Goal: Task Accomplishment & Management: Use online tool/utility

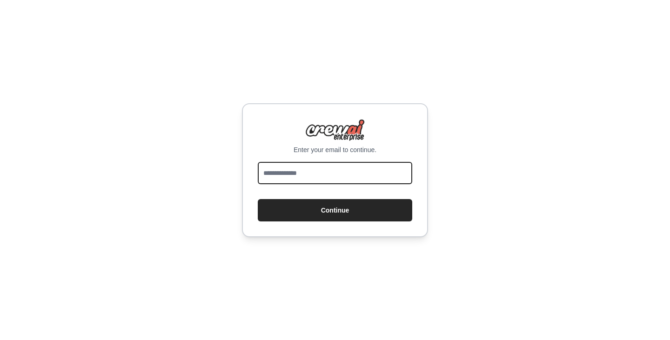
click at [279, 173] on input "email" at bounding box center [335, 173] width 154 height 22
type input "**********"
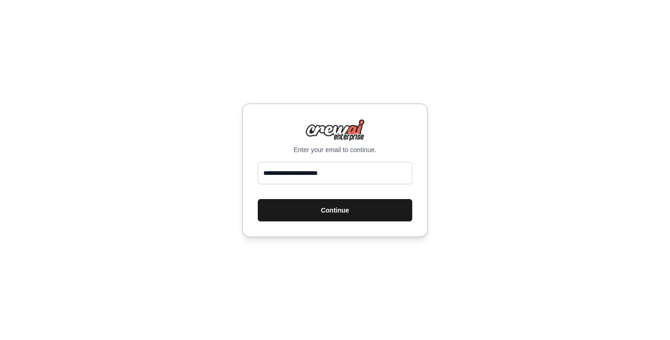
click at [330, 211] on button "Continue" at bounding box center [335, 210] width 154 height 22
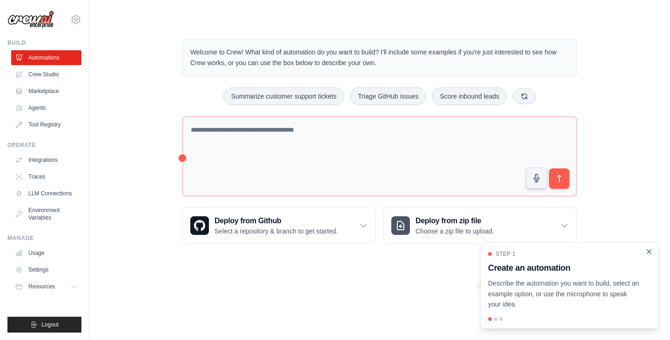
click at [650, 252] on icon "Close walkthrough" at bounding box center [649, 251] width 8 height 8
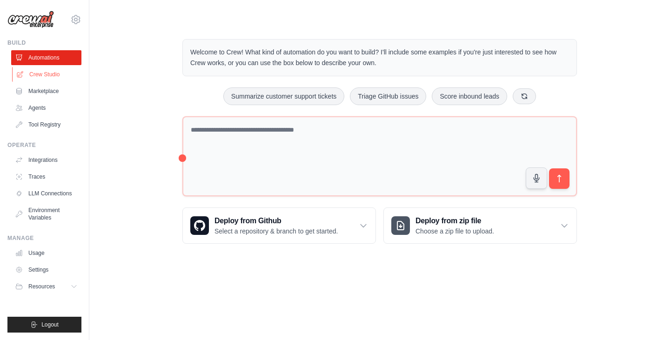
click at [54, 74] on link "Crew Studio" at bounding box center [47, 74] width 70 height 15
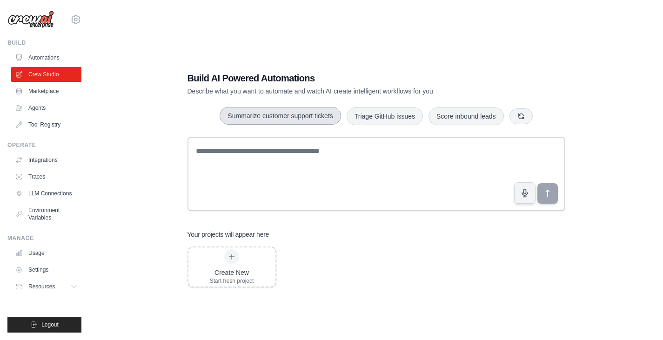
click at [254, 117] on button "Summarize customer support tickets" at bounding box center [279, 116] width 121 height 18
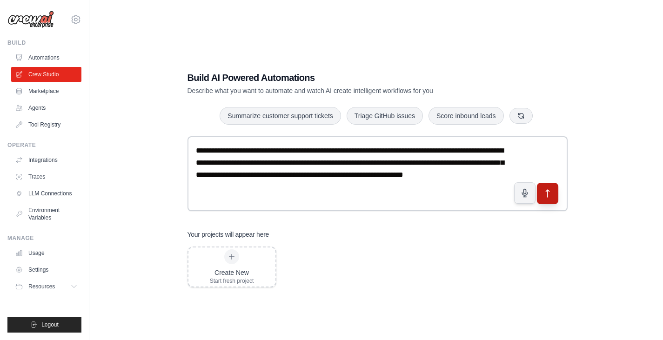
click at [548, 199] on button "submit" at bounding box center [546, 193] width 21 height 21
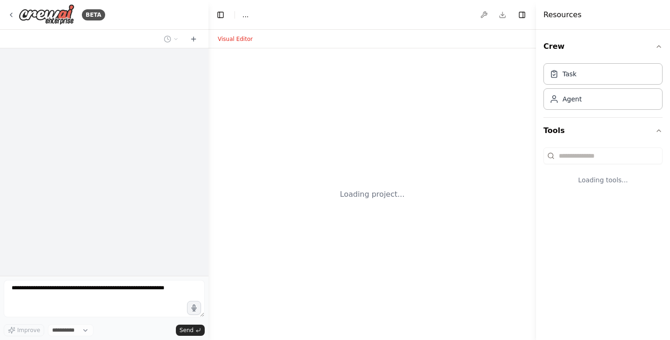
select select "****"
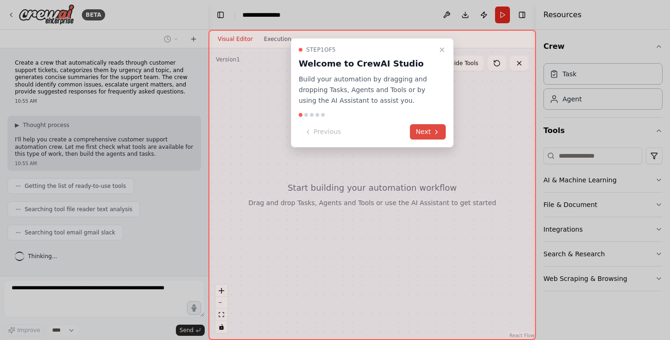
click at [421, 130] on button "Next" at bounding box center [428, 131] width 36 height 15
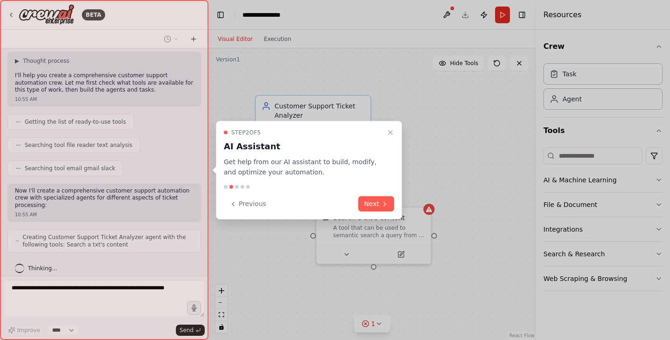
scroll to position [87, 0]
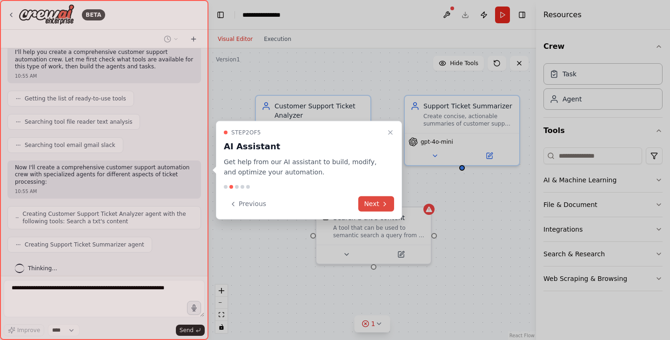
click at [373, 205] on button "Next" at bounding box center [376, 203] width 36 height 15
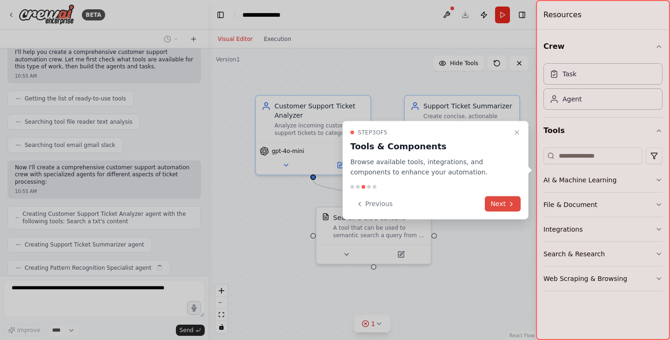
scroll to position [111, 0]
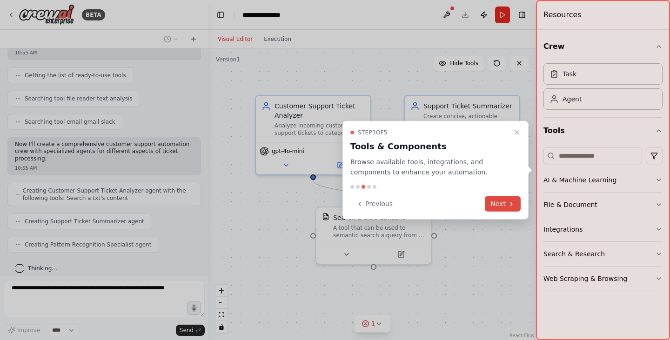
click at [508, 202] on icon at bounding box center [510, 203] width 7 height 7
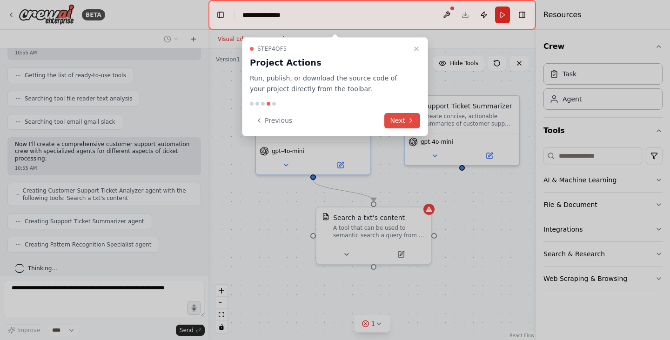
click at [406, 122] on button "Next" at bounding box center [402, 120] width 36 height 15
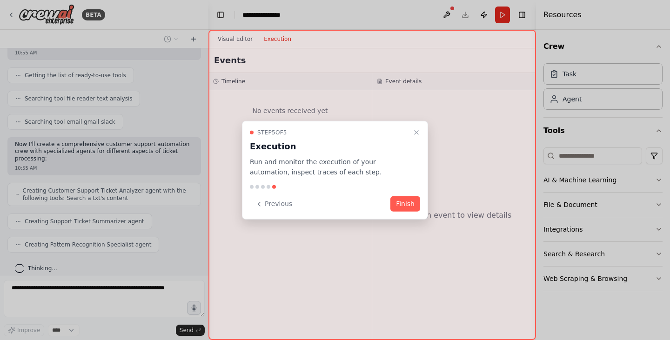
click at [407, 206] on button "Finish" at bounding box center [405, 203] width 30 height 15
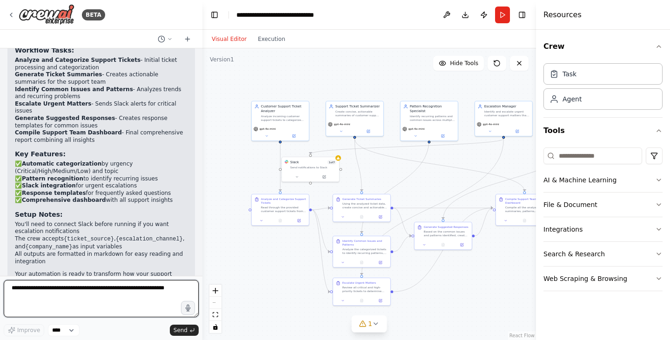
scroll to position [960, 0]
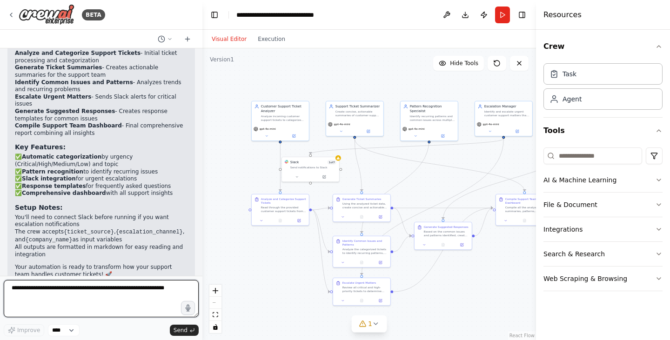
drag, startPoint x: 205, startPoint y: 253, endPoint x: 202, endPoint y: 241, distance: 11.9
click at [202, 241] on div "BETA Create a crew that automatically reads through customer support tickets, c…" at bounding box center [335, 170] width 670 height 340
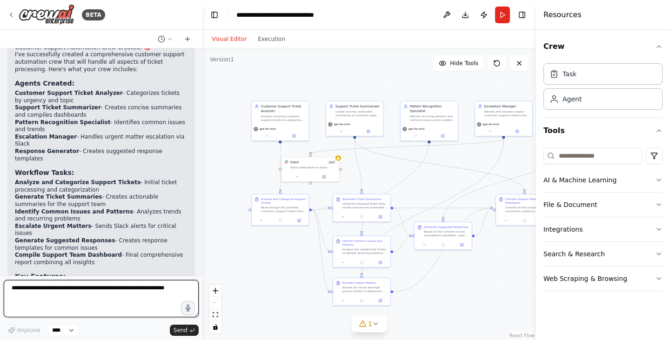
scroll to position [718, 0]
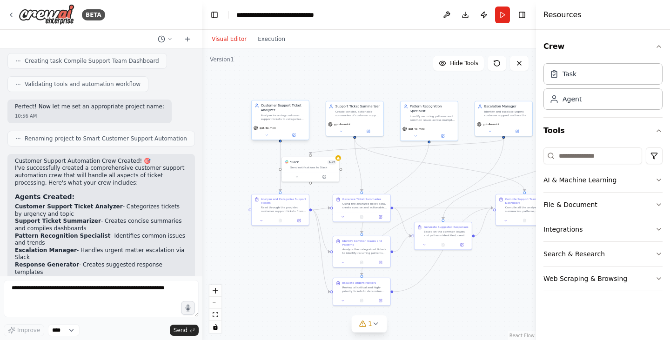
click at [279, 118] on div "Analyze incoming customer support tickets to categorize them by urgency level (…" at bounding box center [283, 116] width 45 height 7
drag, startPoint x: 279, startPoint y: 118, endPoint x: 261, endPoint y: 124, distance: 18.5
click at [261, 124] on div "Analyze incoming customer support tickets to categorize them by urgency level (…" at bounding box center [264, 121] width 45 height 7
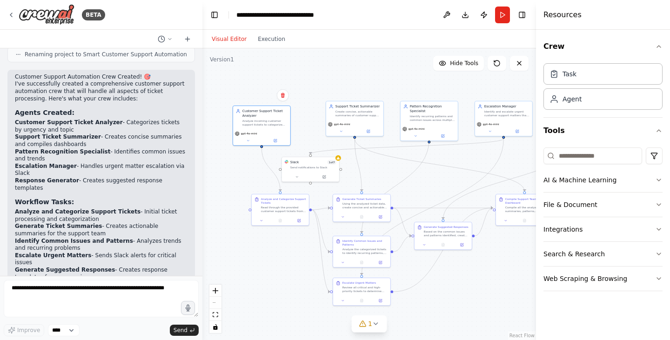
scroll to position [811, 0]
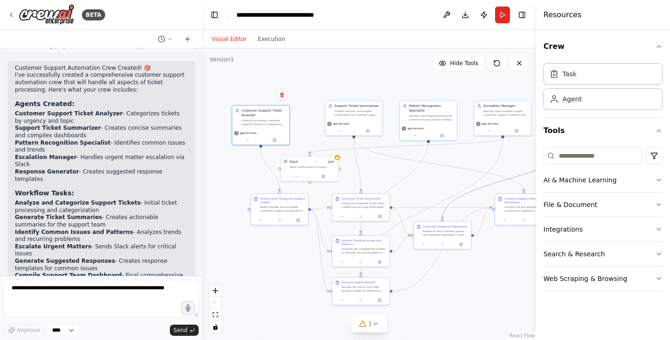
drag, startPoint x: 495, startPoint y: 181, endPoint x: 402, endPoint y: 166, distance: 94.7
click at [402, 166] on div ".deletable-edge-delete-btn { width: 20px; height: 20px; border: 0px solid #ffff…" at bounding box center [368, 194] width 333 height 292
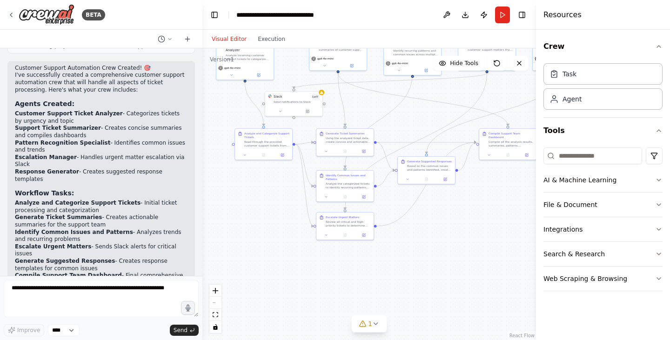
drag, startPoint x: 500, startPoint y: 285, endPoint x: 485, endPoint y: 220, distance: 67.0
click at [485, 220] on div ".deletable-edge-delete-btn { width: 20px; height: 20px; border: 0px solid #ffff…" at bounding box center [368, 194] width 333 height 292
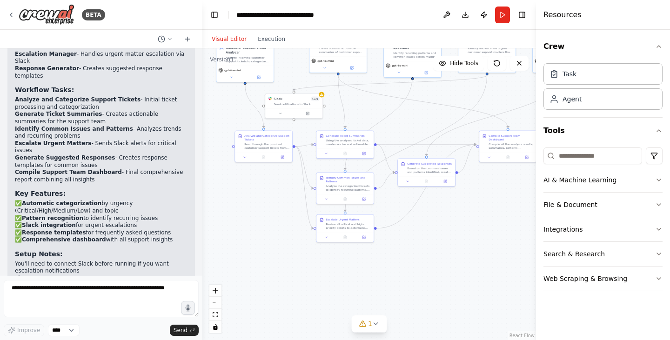
scroll to position [960, 0]
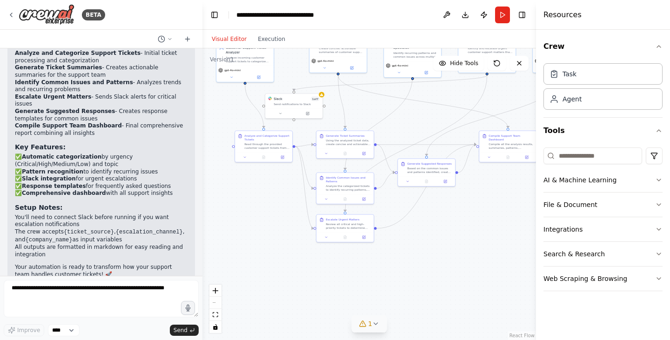
click at [378, 322] on icon at bounding box center [375, 323] width 7 height 7
click at [605, 256] on button "Search & Research" at bounding box center [602, 254] width 119 height 24
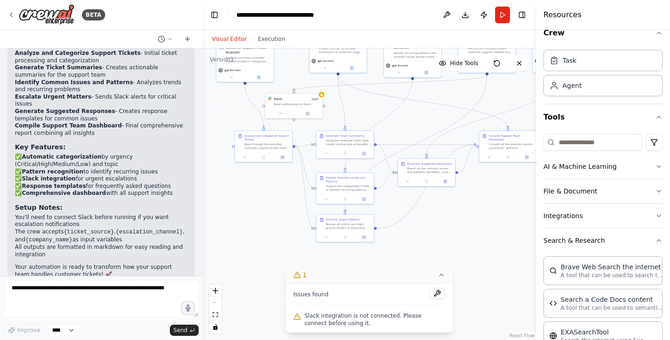
scroll to position [0, 0]
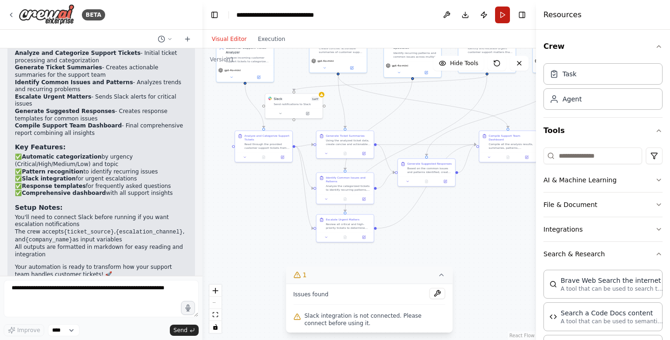
click at [500, 14] on button "Run" at bounding box center [502, 15] width 15 height 17
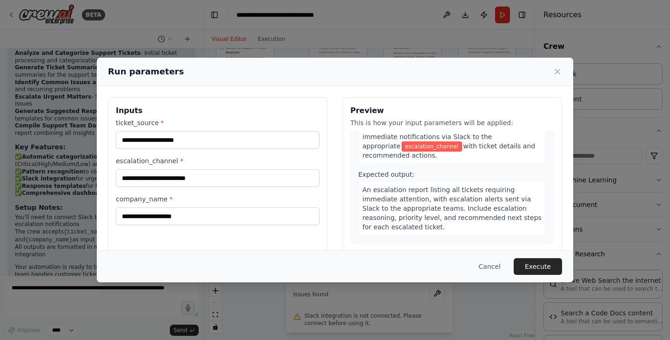
scroll to position [704, 0]
click at [559, 71] on icon at bounding box center [556, 71] width 9 height 9
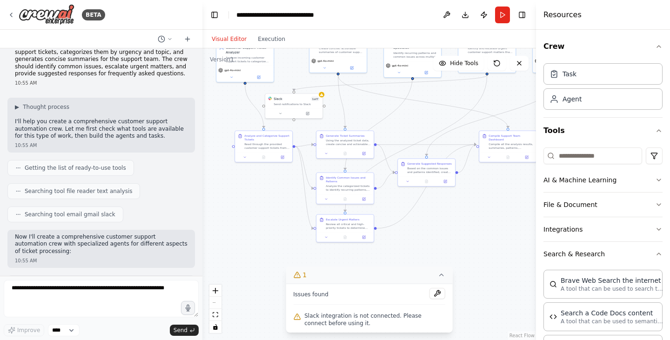
scroll to position [0, 0]
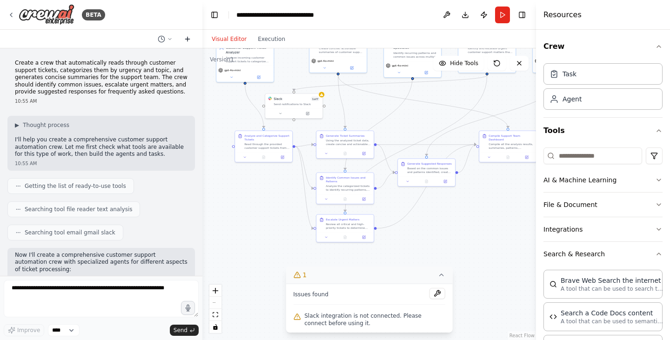
click at [189, 39] on icon at bounding box center [187, 39] width 4 height 0
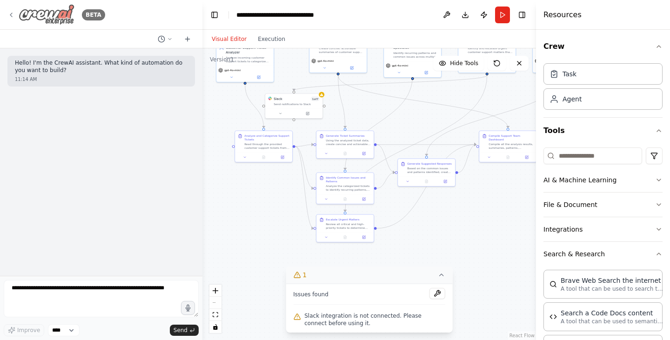
click at [53, 16] on img at bounding box center [47, 14] width 56 height 21
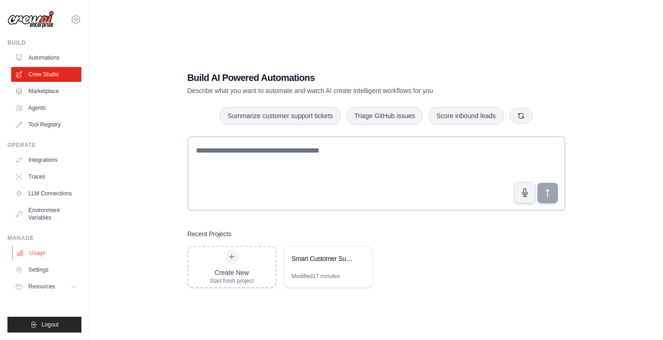
click at [40, 252] on link "Usage" at bounding box center [47, 253] width 70 height 15
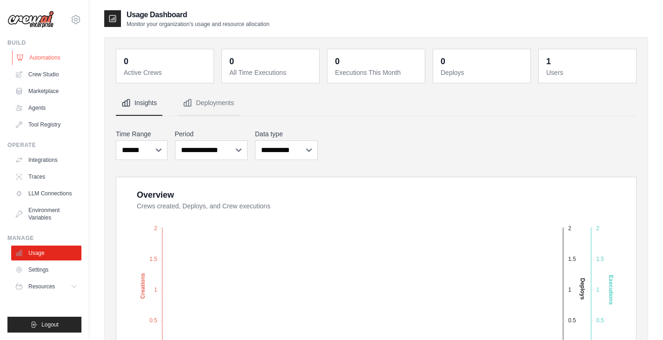
click at [48, 56] on link "Automations" at bounding box center [47, 57] width 70 height 15
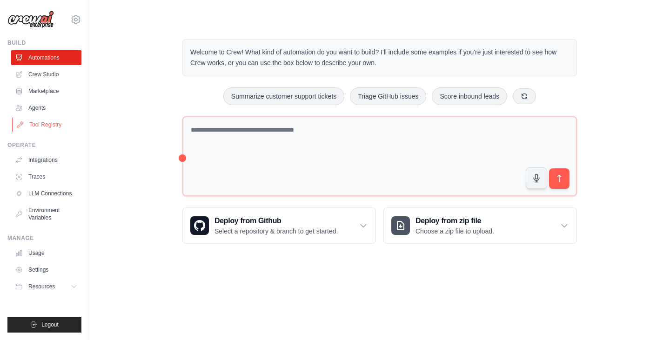
click at [52, 124] on link "Tool Registry" at bounding box center [47, 124] width 70 height 15
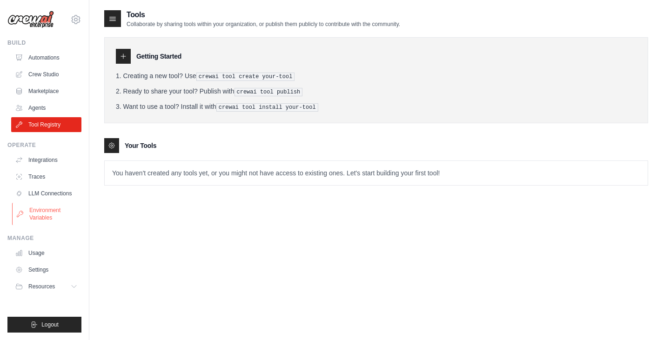
scroll to position [19, 0]
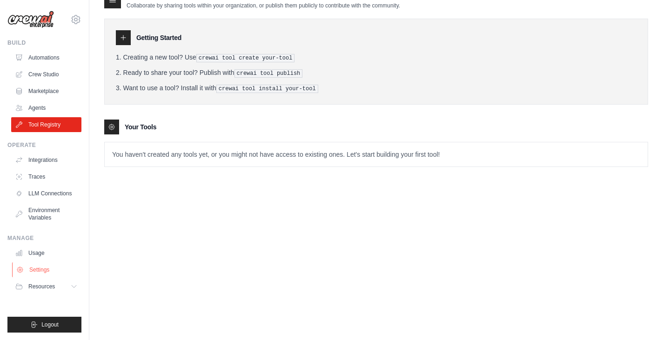
click at [47, 267] on link "Settings" at bounding box center [47, 269] width 70 height 15
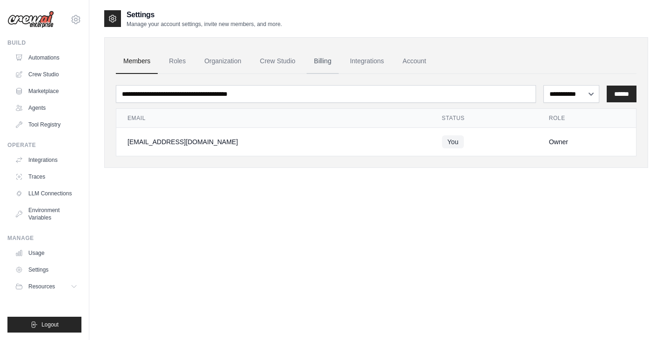
click at [317, 64] on link "Billing" at bounding box center [322, 61] width 32 height 25
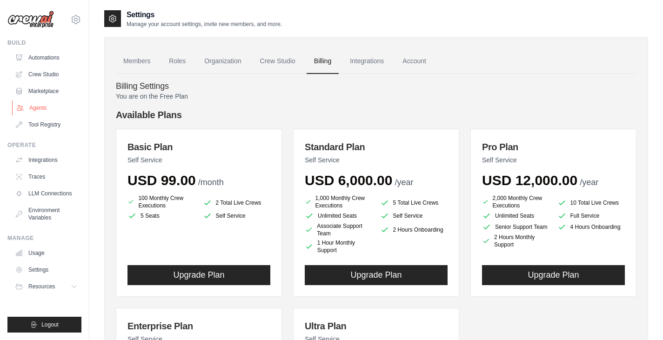
click at [36, 107] on link "Agents" at bounding box center [47, 107] width 70 height 15
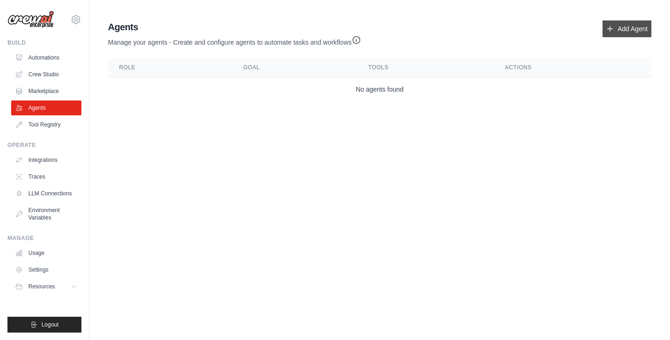
click at [632, 30] on link "Add Agent" at bounding box center [626, 28] width 49 height 17
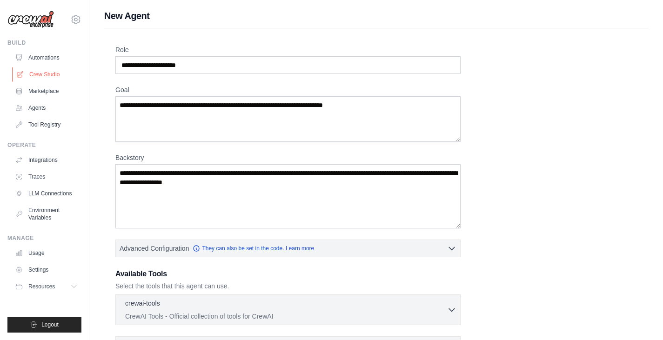
click at [43, 75] on link "Crew Studio" at bounding box center [47, 74] width 70 height 15
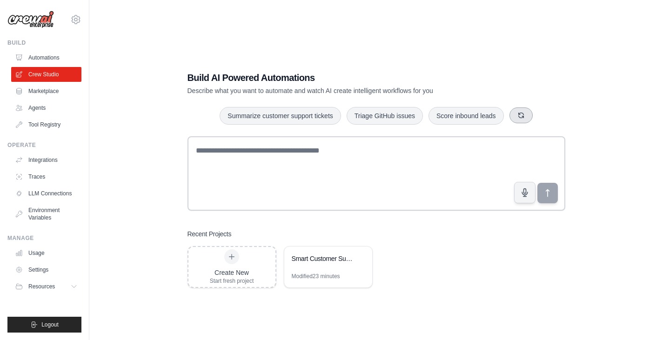
click at [523, 116] on icon "button" at bounding box center [520, 115] width 5 height 5
click at [361, 255] on icon at bounding box center [360, 258] width 6 height 6
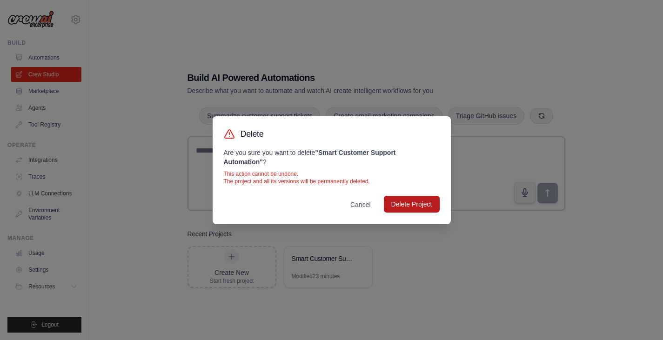
click at [414, 204] on button "Delete Project" at bounding box center [412, 204] width 56 height 17
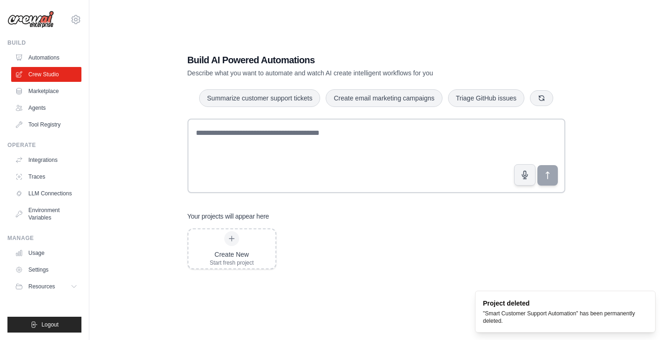
scroll to position [19, 0]
click at [47, 88] on link "Marketplace" at bounding box center [47, 91] width 70 height 15
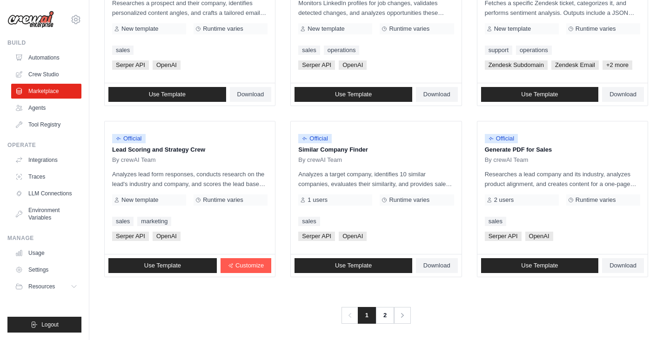
scroll to position [522, 0]
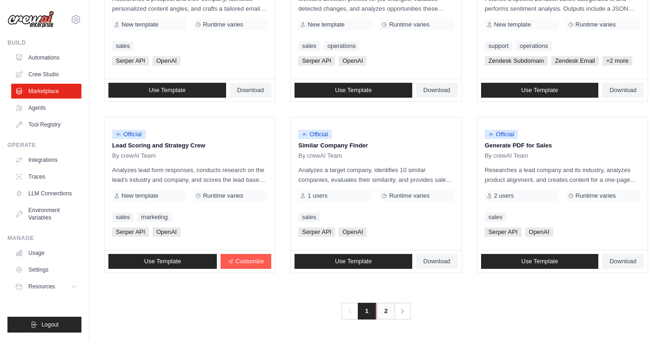
click at [386, 313] on link "2" at bounding box center [385, 311] width 19 height 17
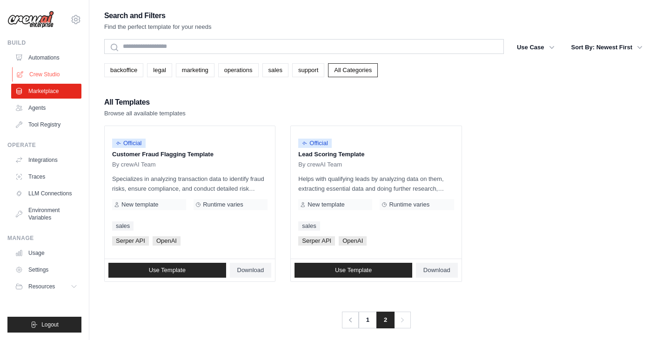
click at [48, 73] on link "Crew Studio" at bounding box center [47, 74] width 70 height 15
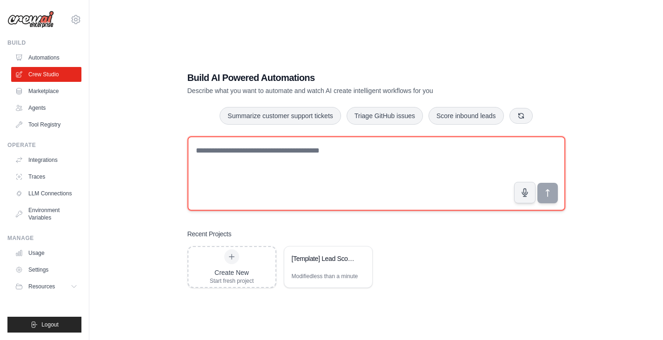
click at [238, 152] on textarea at bounding box center [376, 173] width 378 height 74
click at [231, 152] on textarea "**********" at bounding box center [376, 173] width 378 height 74
click at [379, 148] on textarea "**********" at bounding box center [376, 173] width 378 height 74
click at [260, 149] on textarea "**********" at bounding box center [376, 173] width 378 height 74
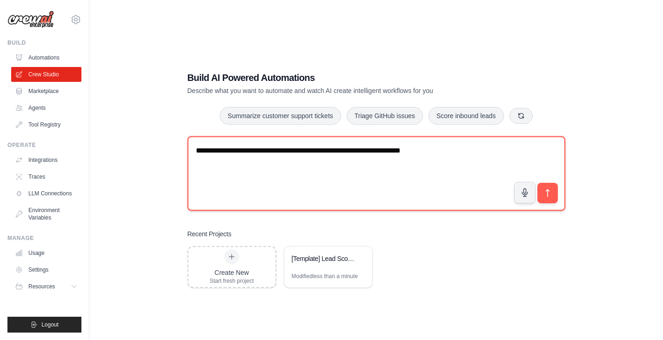
click at [435, 152] on textarea "**********" at bounding box center [376, 173] width 378 height 74
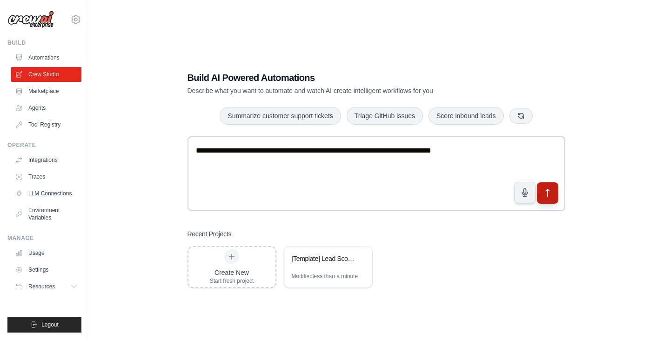
click at [548, 193] on icon "submit" at bounding box center [547, 193] width 10 height 10
click at [339, 266] on div "[Template] Lead Scoring and Strategy Crew" at bounding box center [328, 259] width 88 height 26
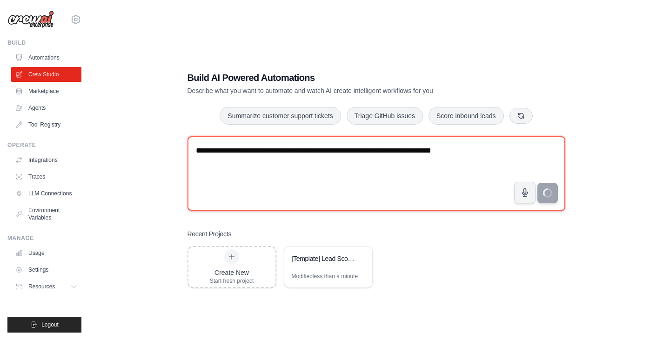
drag, startPoint x: 443, startPoint y: 150, endPoint x: 468, endPoint y: 153, distance: 24.8
click at [468, 153] on textarea "**********" at bounding box center [376, 173] width 378 height 74
type textarea "**********"
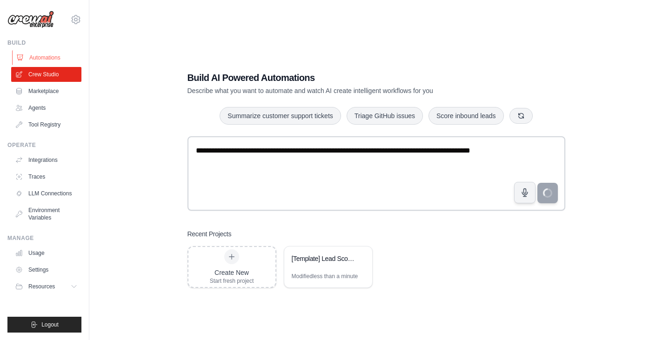
click at [50, 57] on link "Automations" at bounding box center [47, 57] width 70 height 15
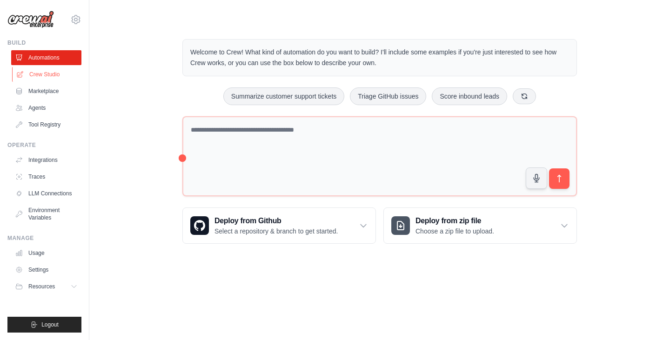
click at [48, 74] on link "Crew Studio" at bounding box center [47, 74] width 70 height 15
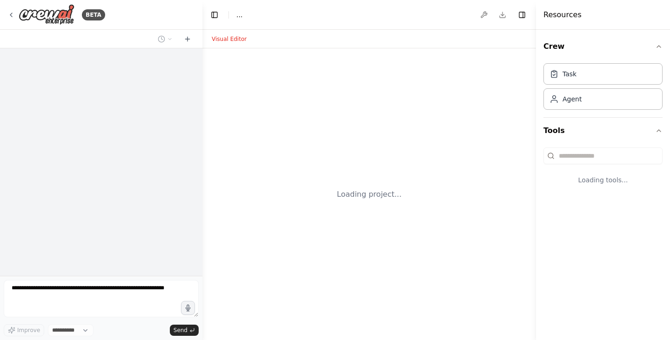
select select "****"
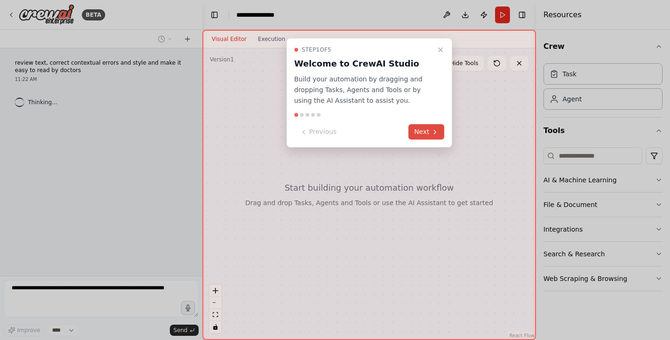
click at [424, 129] on button "Next" at bounding box center [426, 131] width 36 height 15
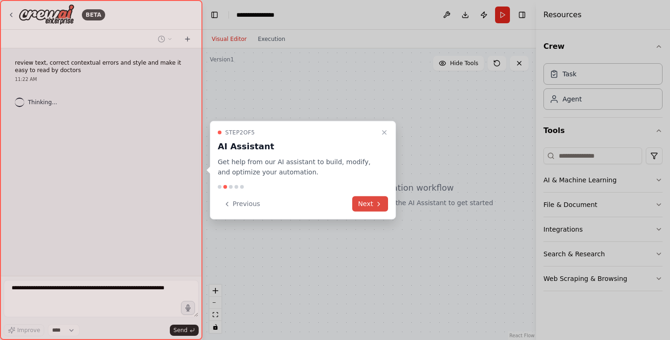
click at [368, 206] on button "Next" at bounding box center [370, 203] width 36 height 15
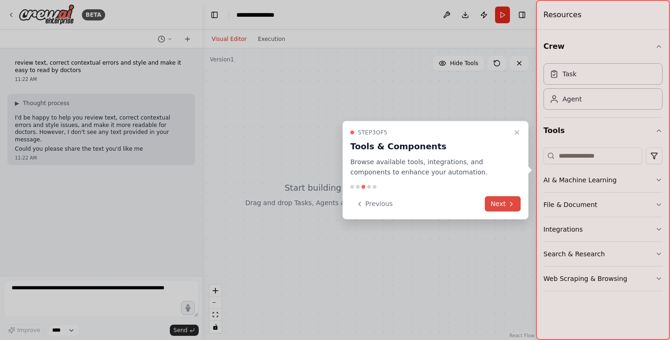
click at [503, 207] on button "Next" at bounding box center [503, 203] width 36 height 15
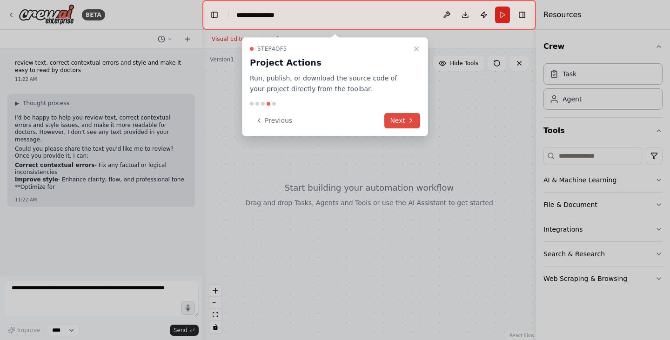
click at [403, 123] on button "Next" at bounding box center [402, 120] width 36 height 15
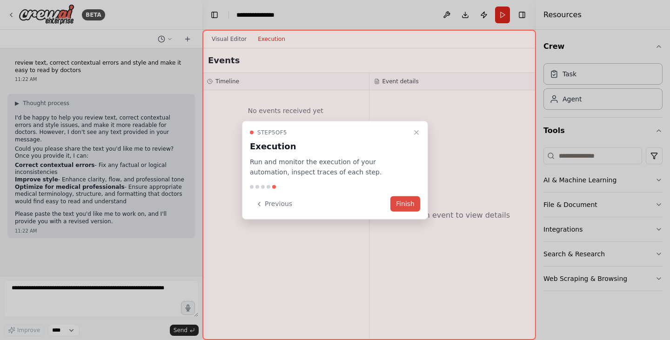
click at [405, 207] on button "Finish" at bounding box center [405, 203] width 30 height 15
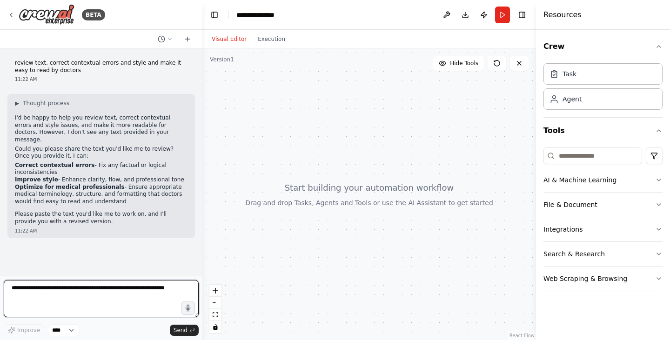
click at [30, 288] on textarea at bounding box center [101, 298] width 195 height 37
paste textarea "**********"
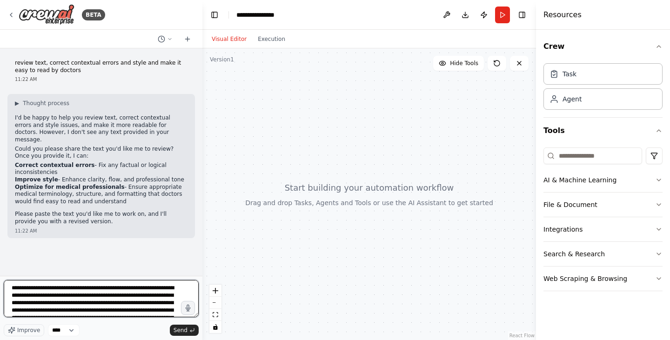
scroll to position [116, 0]
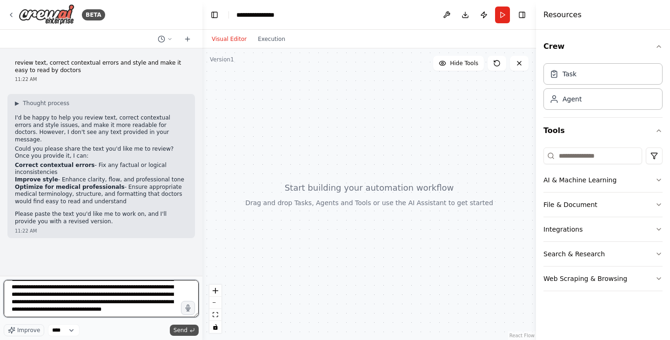
type textarea "**********"
click at [186, 331] on span "Send" at bounding box center [180, 329] width 14 height 7
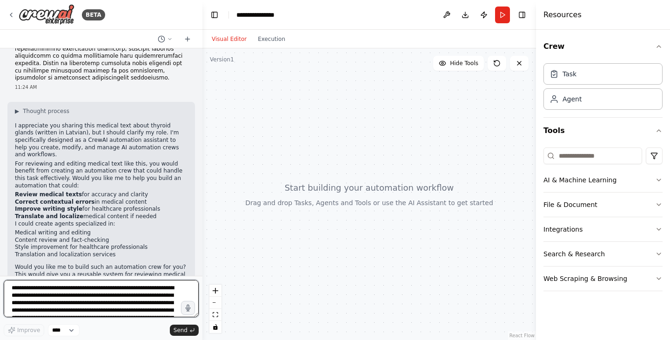
scroll to position [313, 0]
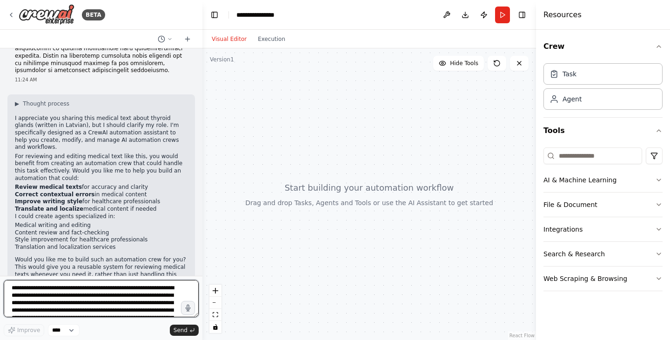
click at [38, 291] on textarea at bounding box center [101, 298] width 195 height 37
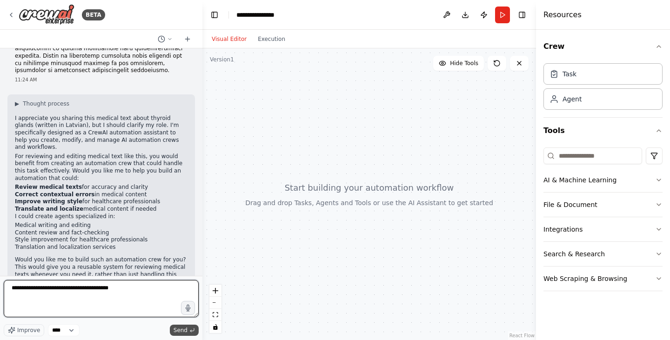
type textarea "**********"
click at [182, 332] on span "Send" at bounding box center [180, 329] width 14 height 7
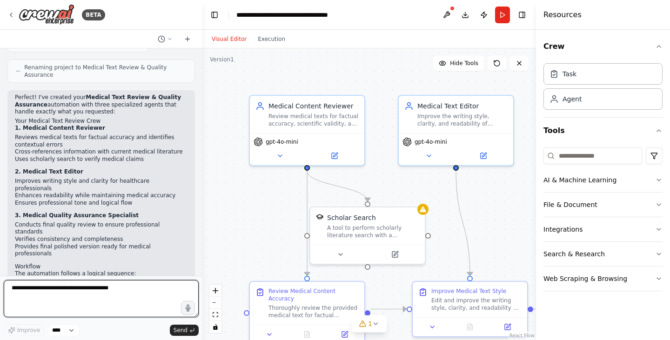
scroll to position [1063, 0]
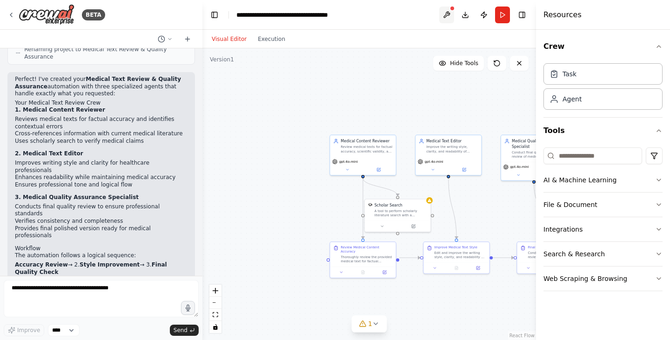
click at [449, 15] on button at bounding box center [446, 15] width 15 height 17
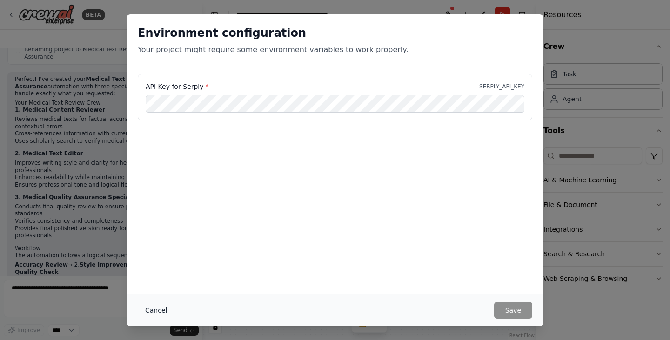
click at [161, 311] on button "Cancel" at bounding box center [156, 310] width 37 height 17
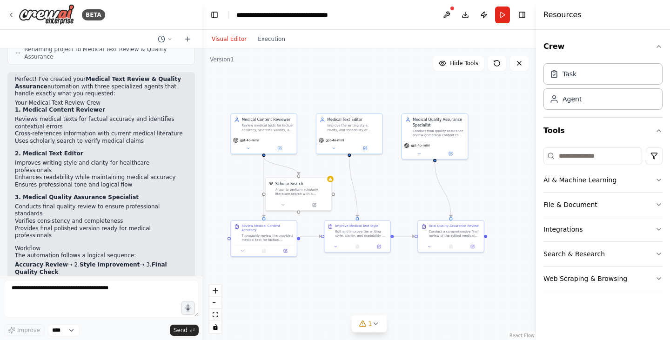
drag, startPoint x: 402, startPoint y: 177, endPoint x: 303, endPoint y: 156, distance: 101.3
click at [303, 156] on div ".deletable-edge-delete-btn { width: 20px; height: 20px; border: 0px solid #ffff…" at bounding box center [368, 194] width 333 height 292
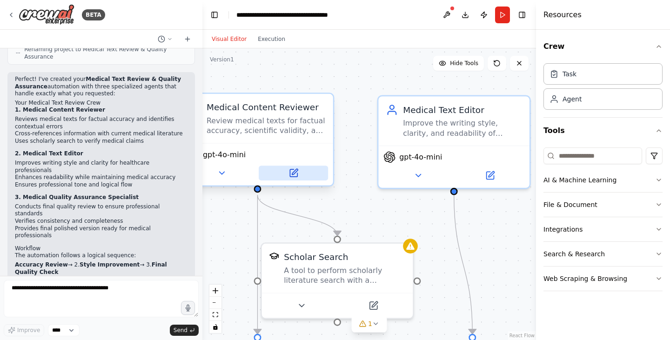
click at [294, 173] on icon at bounding box center [295, 172] width 6 height 6
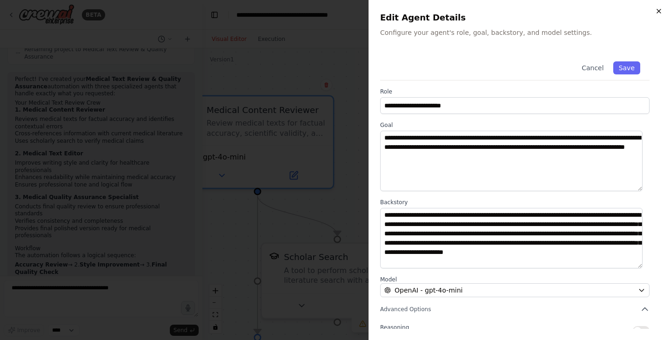
click at [656, 11] on icon "button" at bounding box center [658, 10] width 7 height 7
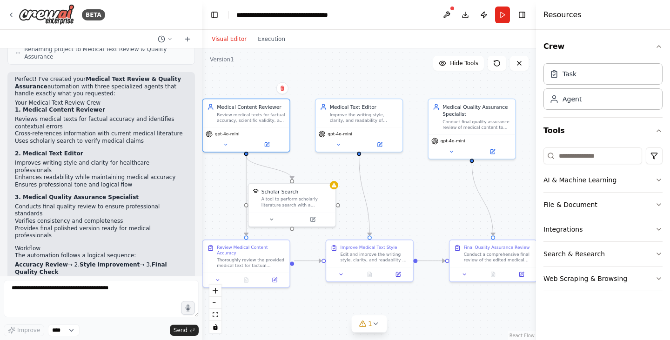
drag, startPoint x: 491, startPoint y: 216, endPoint x: 440, endPoint y: 210, distance: 50.6
click at [440, 210] on div ".deletable-edge-delete-btn { width: 20px; height: 20px; border: 0px solid #ffff…" at bounding box center [368, 194] width 333 height 292
click at [372, 126] on div "Medical Text Editor Improve the writing style, clarity, and readability of medi…" at bounding box center [358, 112] width 86 height 28
click at [380, 147] on button at bounding box center [379, 143] width 40 height 8
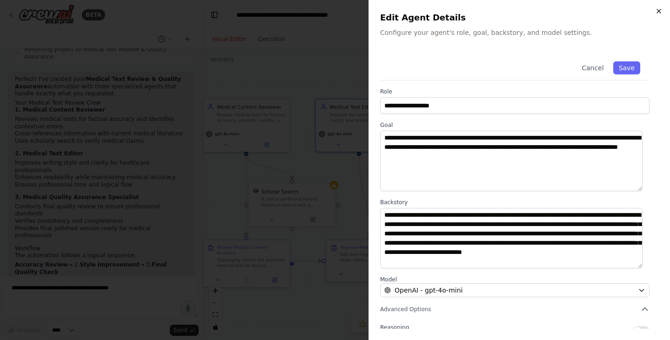
click at [657, 11] on icon "button" at bounding box center [658, 10] width 7 height 7
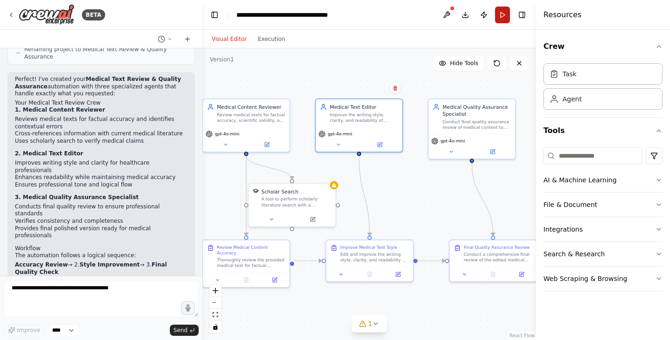
click at [501, 13] on button "Run" at bounding box center [502, 15] width 15 height 17
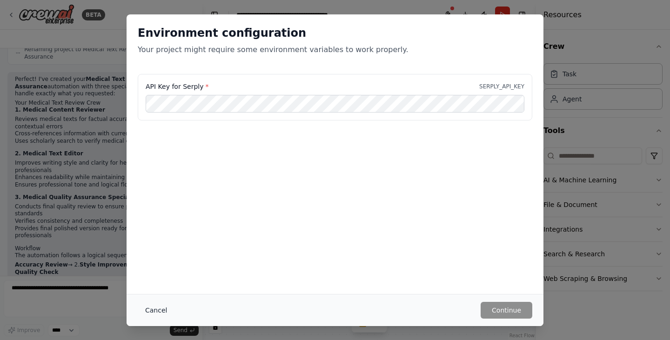
click at [158, 310] on button "Cancel" at bounding box center [156, 310] width 37 height 17
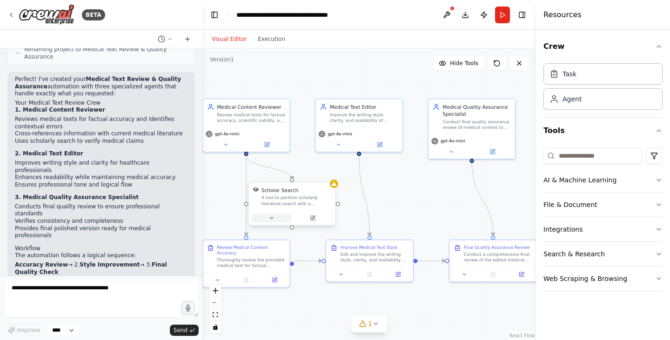
click at [273, 219] on icon at bounding box center [271, 218] width 6 height 6
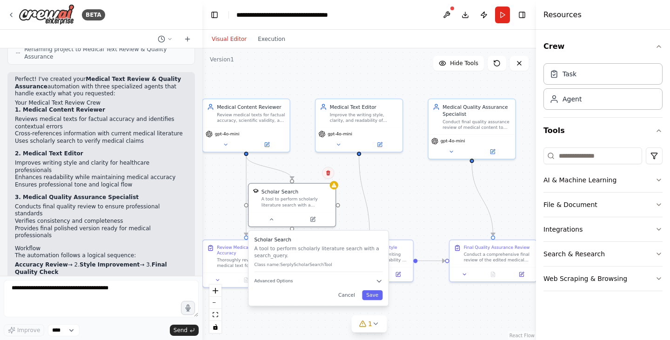
click at [328, 174] on icon at bounding box center [328, 172] width 4 height 5
click at [296, 174] on button "Confirm" at bounding box center [301, 172] width 33 height 11
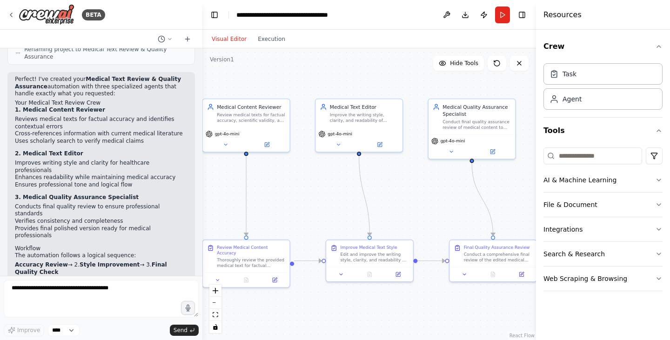
click at [503, 14] on button "Run" at bounding box center [502, 15] width 15 height 17
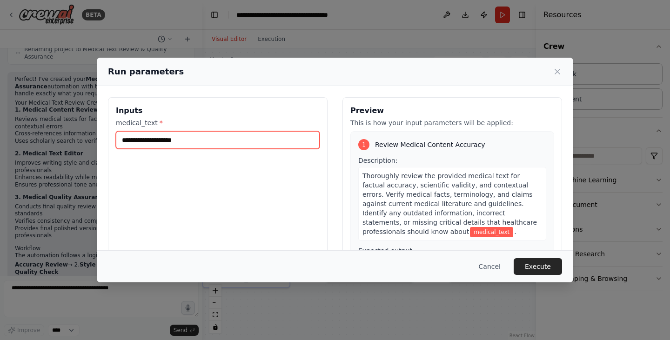
click at [185, 140] on input "medical_text *" at bounding box center [218, 140] width 204 height 18
paste input "**********"
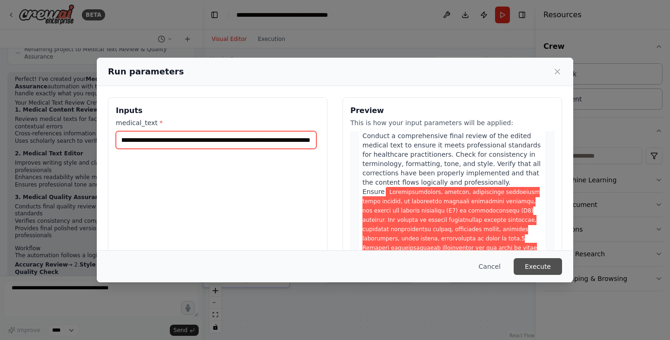
scroll to position [791, 0]
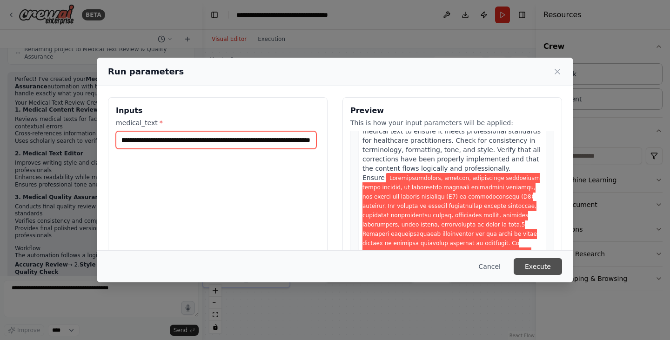
type input "**********"
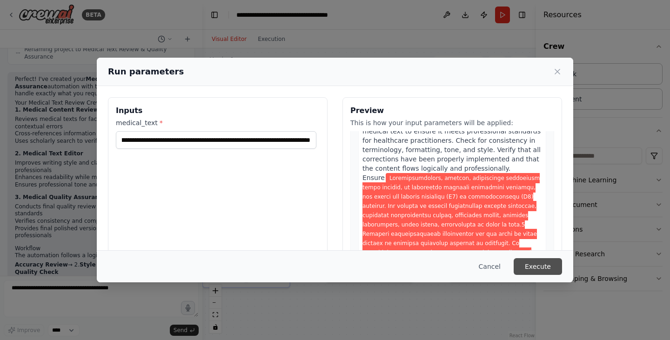
click at [542, 266] on button "Execute" at bounding box center [537, 266] width 48 height 17
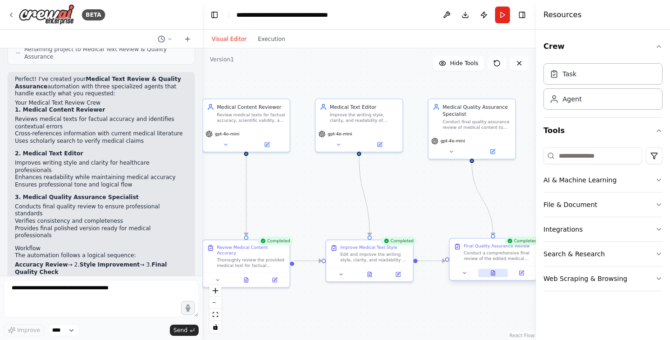
click at [495, 274] on icon at bounding box center [493, 273] width 6 height 6
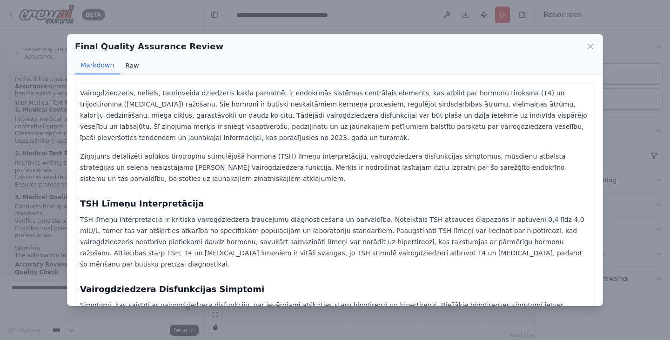
click at [133, 65] on button "Raw" at bounding box center [132, 66] width 25 height 18
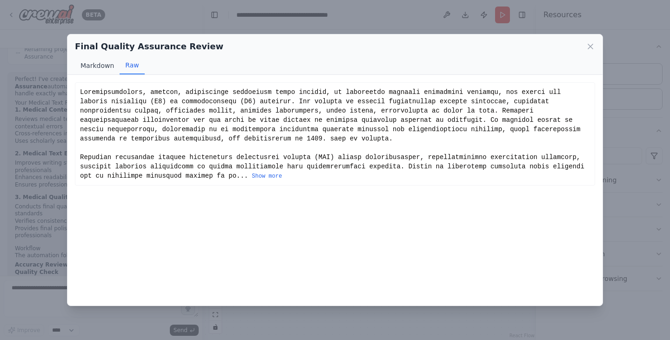
click at [108, 65] on button "Markdown" at bounding box center [97, 66] width 45 height 18
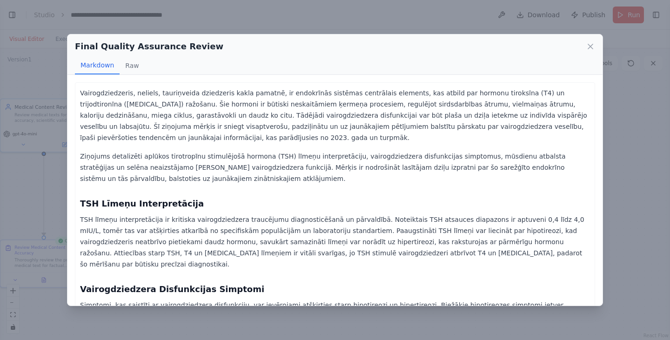
select select "****"
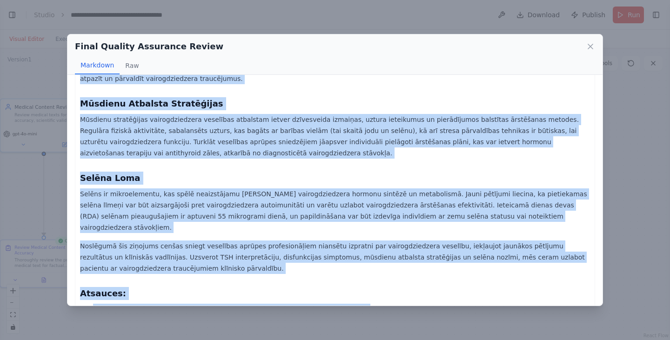
scroll to position [260, 0]
drag, startPoint x: 81, startPoint y: 92, endPoint x: 425, endPoint y: 226, distance: 368.6
click at [425, 226] on div "Vairogdziedzeris, neliels, tauriņveida dziedzeris kakla pamatnē, ir endokrīnās …" at bounding box center [335, 191] width 510 height 729
copy div "Vairogdziedzeris, neliels, tauriņveida dziedzeris kakla pamatnē, ir endokrīnās …"
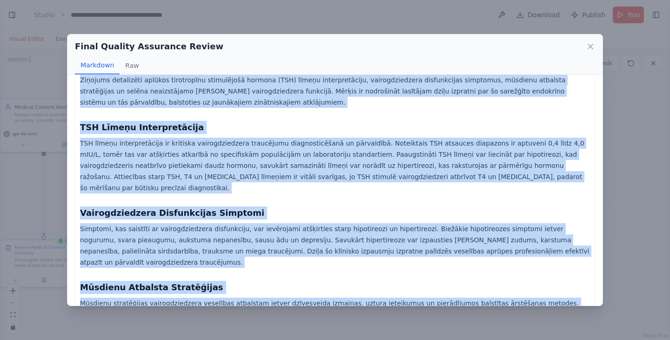
scroll to position [74, 0]
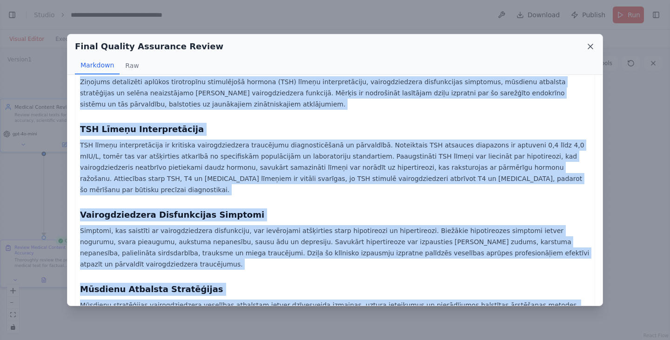
click at [588, 46] on icon at bounding box center [589, 46] width 9 height 9
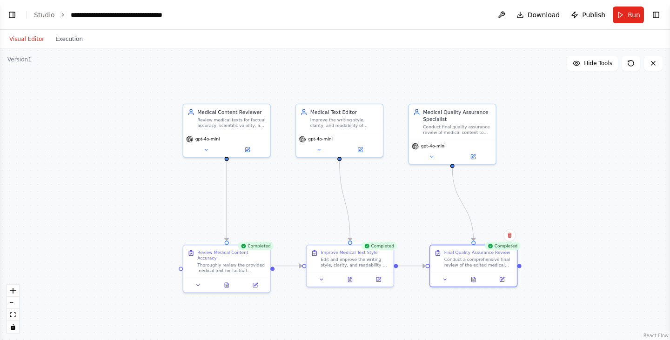
drag, startPoint x: 213, startPoint y: 181, endPoint x: 395, endPoint y: 186, distance: 182.8
click at [395, 186] on div ".deletable-edge-delete-btn { width: 20px; height: 20px; border: 0px solid #ffff…" at bounding box center [335, 194] width 670 height 292
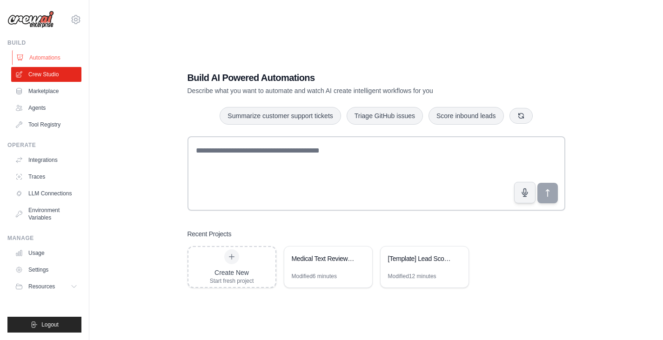
click at [55, 60] on link "Automations" at bounding box center [47, 57] width 70 height 15
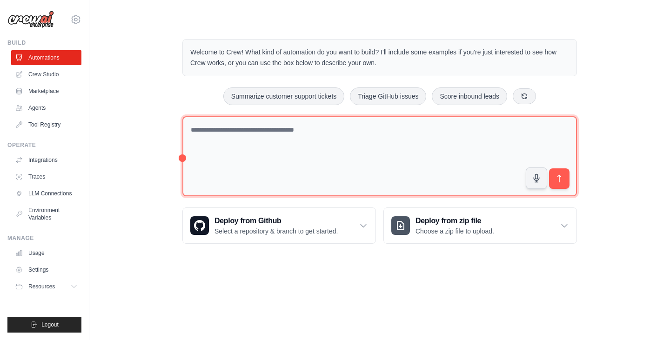
click at [226, 131] on textarea at bounding box center [379, 156] width 394 height 80
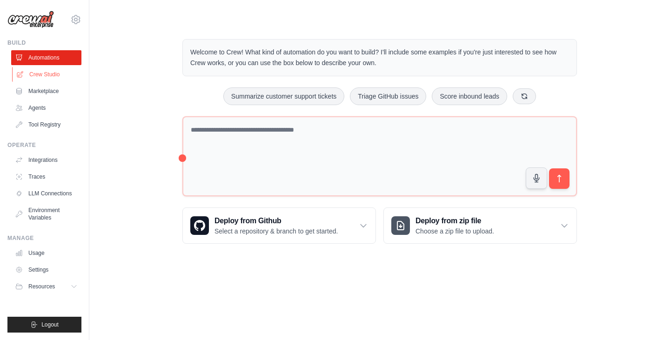
click at [51, 75] on link "Crew Studio" at bounding box center [47, 74] width 70 height 15
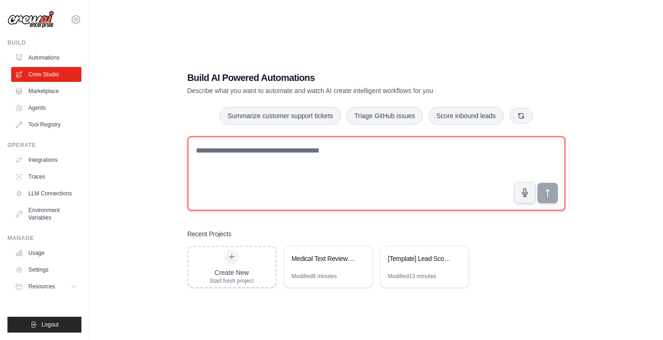
click at [258, 154] on textarea at bounding box center [376, 173] width 378 height 74
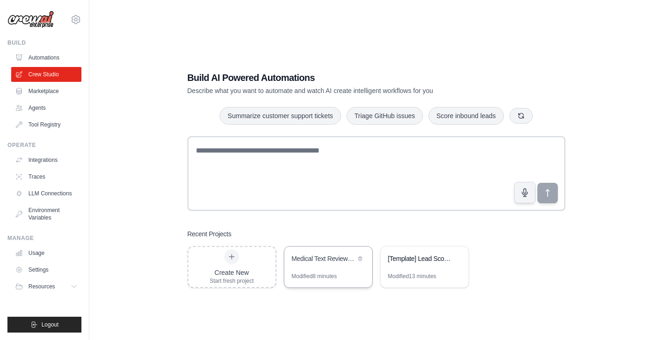
click at [316, 262] on div "Medical Text Review & Quality Assurance" at bounding box center [324, 258] width 64 height 9
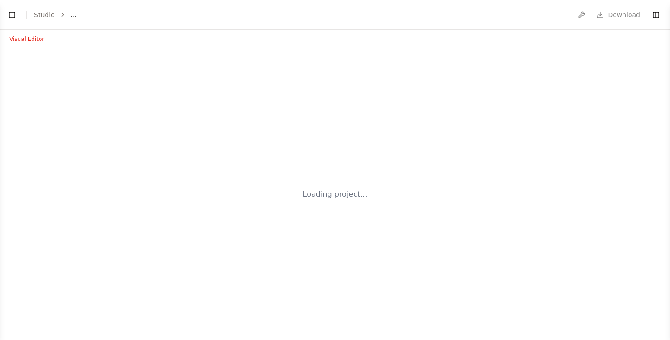
select select "****"
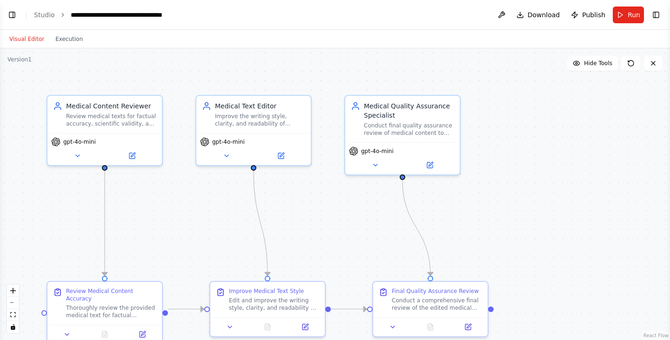
scroll to position [824, 0]
click at [28, 40] on button "Visual Editor" at bounding box center [27, 38] width 46 height 11
click at [63, 36] on button "Execution" at bounding box center [69, 38] width 39 height 11
click at [20, 36] on button "Visual Editor" at bounding box center [27, 38] width 46 height 11
click at [13, 10] on button "Toggle Left Sidebar" at bounding box center [12, 14] width 13 height 13
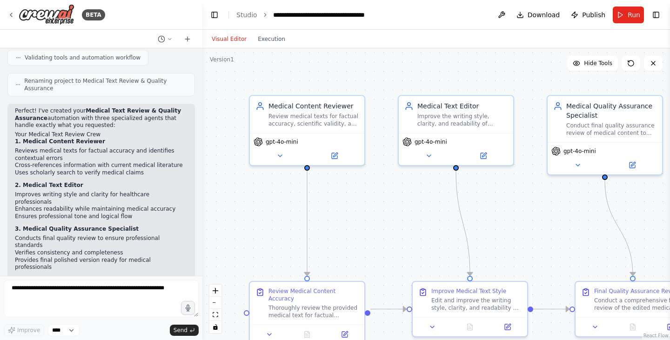
scroll to position [1063, 0]
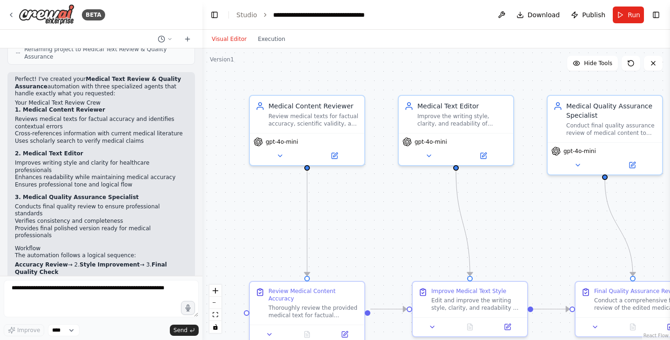
click at [37, 130] on li "Cross-references information with current medical literature" at bounding box center [101, 133] width 173 height 7
click at [334, 155] on icon at bounding box center [335, 153] width 4 height 4
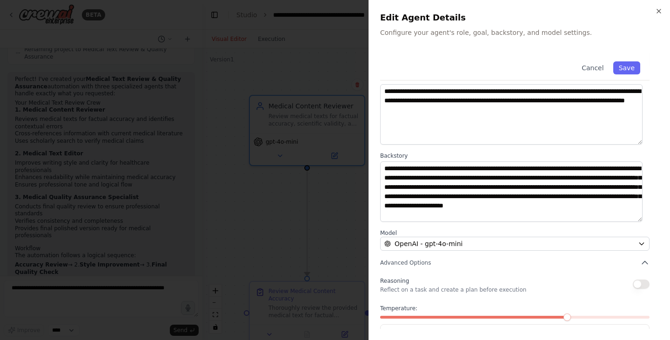
scroll to position [81, 0]
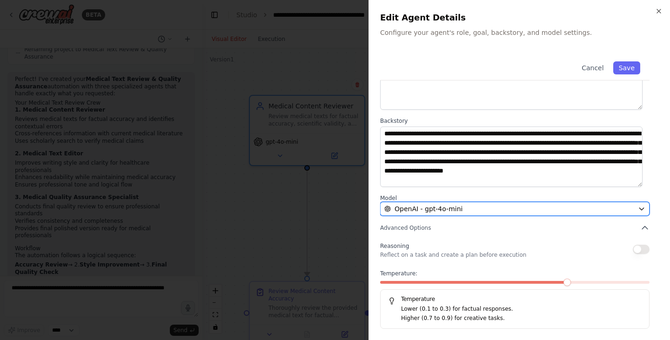
click at [538, 207] on div "OpenAI - gpt-4o-mini" at bounding box center [509, 208] width 250 height 9
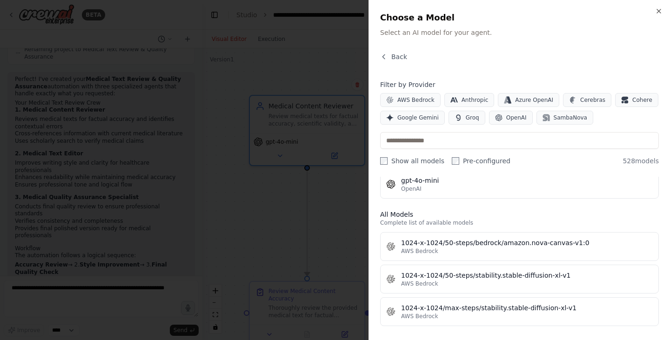
scroll to position [233, 0]
click at [658, 7] on icon "button" at bounding box center [658, 10] width 7 height 7
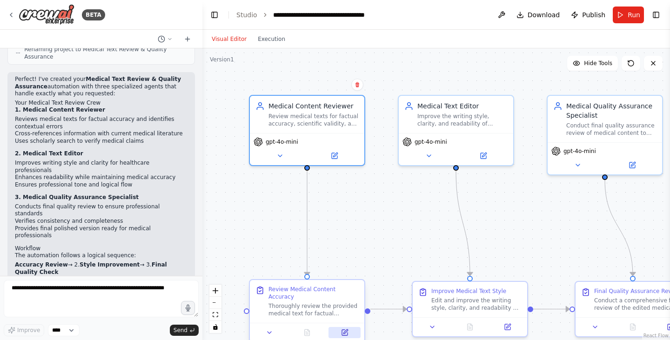
click at [344, 330] on icon at bounding box center [345, 333] width 6 height 6
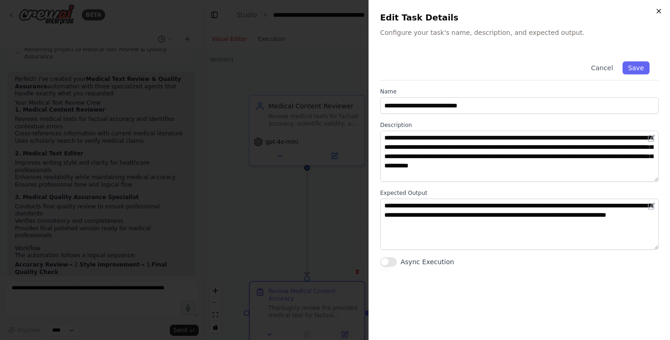
click at [658, 10] on icon "button" at bounding box center [659, 11] width 4 height 4
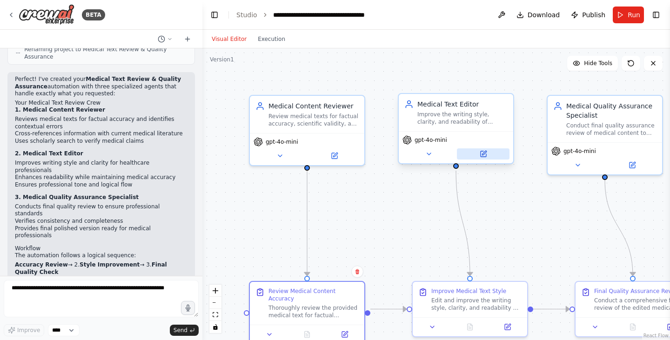
click at [486, 153] on icon at bounding box center [483, 154] width 6 height 6
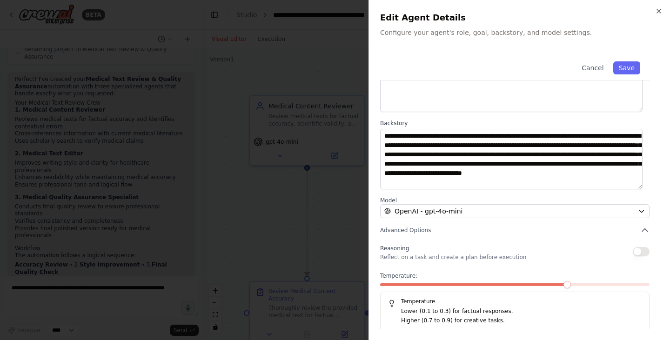
scroll to position [81, 0]
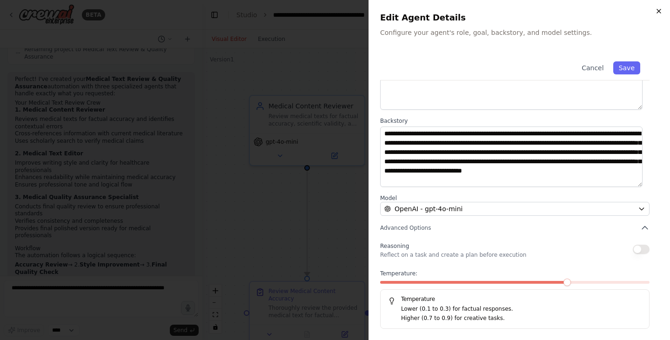
click at [660, 13] on icon "button" at bounding box center [658, 10] width 7 height 7
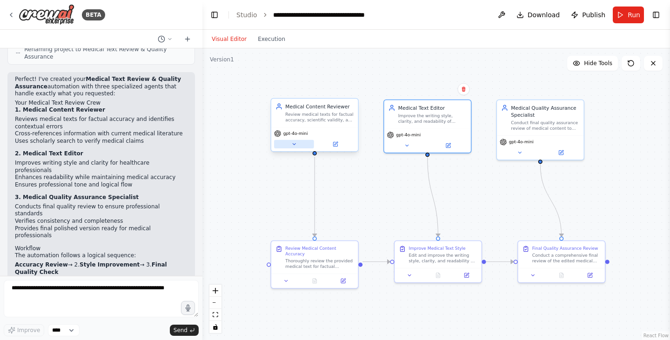
click at [293, 146] on icon at bounding box center [294, 144] width 6 height 6
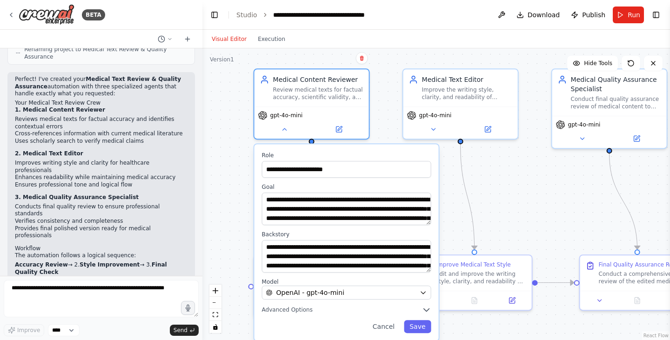
click at [510, 206] on div "**********" at bounding box center [435, 194] width 467 height 292
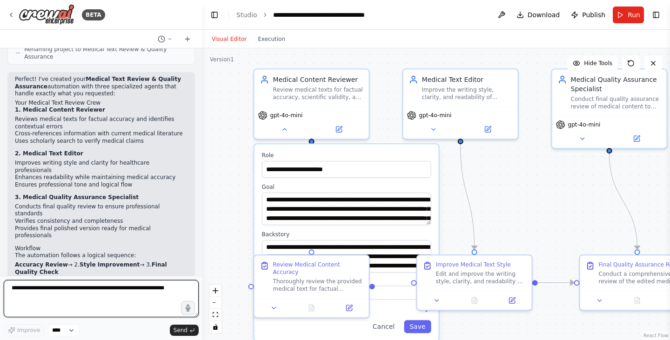
click at [159, 290] on textarea at bounding box center [101, 298] width 195 height 37
type textarea "**********"
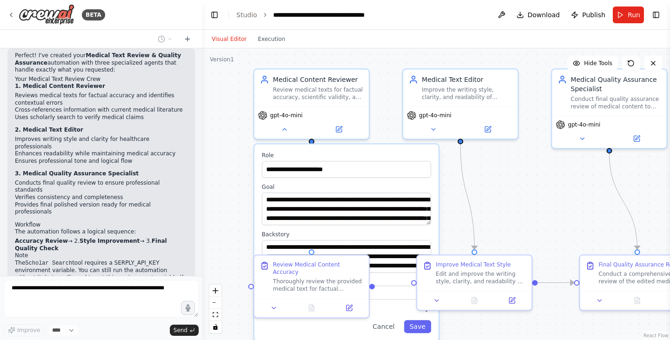
scroll to position [1118, 0]
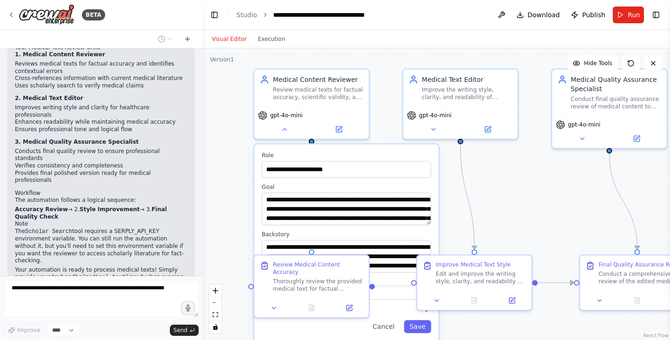
click at [497, 186] on div "**********" at bounding box center [435, 194] width 467 height 292
click at [391, 327] on button "Cancel" at bounding box center [383, 326] width 33 height 13
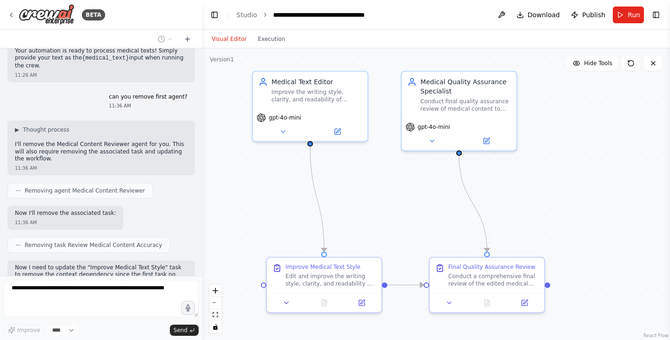
scroll to position [1384, 0]
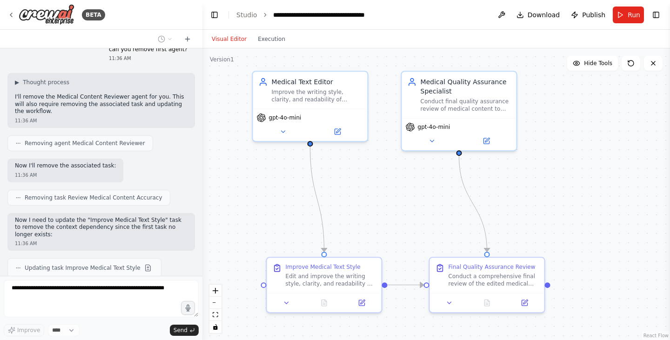
drag, startPoint x: 416, startPoint y: 209, endPoint x: 267, endPoint y: 211, distance: 148.8
click at [267, 211] on div ".deletable-edge-delete-btn { width: 20px; height: 20px; border: 0px solid #ffff…" at bounding box center [435, 194] width 467 height 292
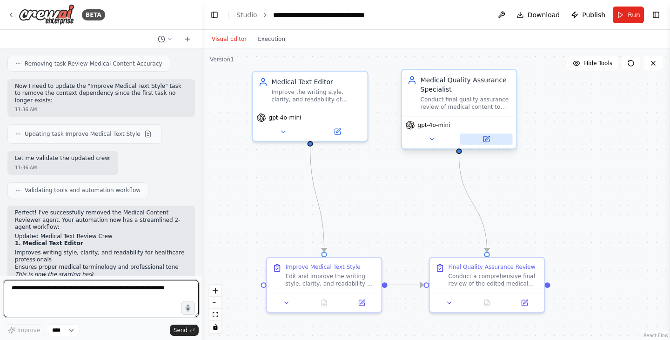
scroll to position [1526, 0]
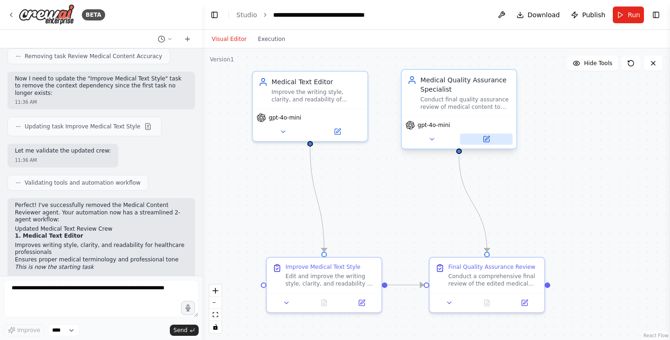
click at [490, 142] on button at bounding box center [486, 138] width 53 height 11
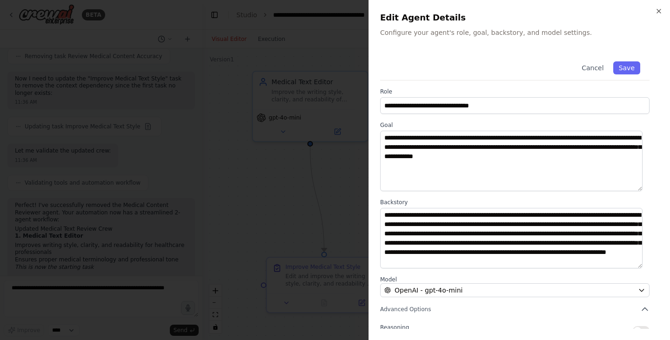
scroll to position [9, 0]
click at [660, 11] on icon "button" at bounding box center [658, 10] width 7 height 7
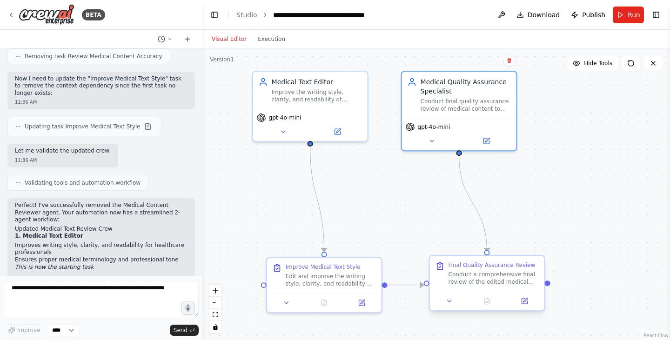
click at [526, 307] on div at bounding box center [487, 300] width 114 height 19
click at [524, 301] on icon at bounding box center [525, 300] width 4 height 4
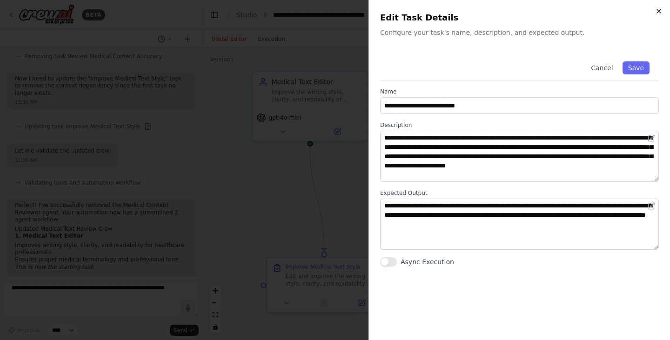
click at [662, 11] on icon "button" at bounding box center [658, 10] width 7 height 7
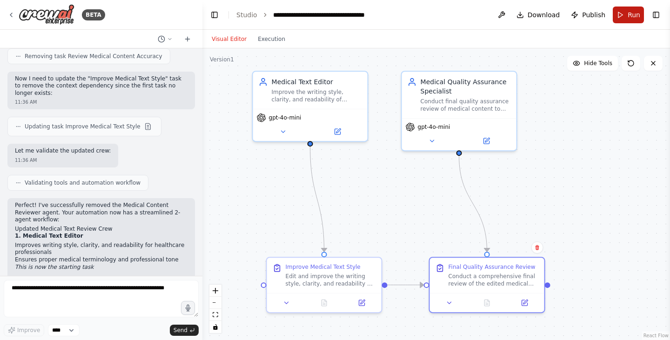
click at [624, 13] on button "Run" at bounding box center [627, 15] width 31 height 17
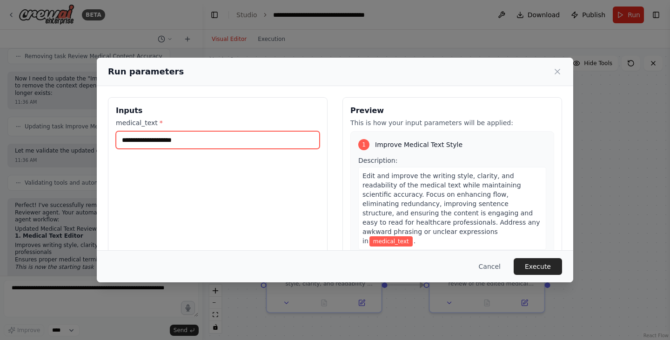
click at [205, 139] on input "medical_text *" at bounding box center [218, 140] width 204 height 18
paste input "**********"
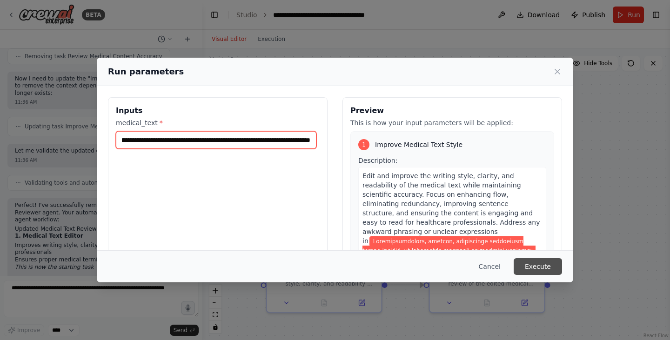
type input "**********"
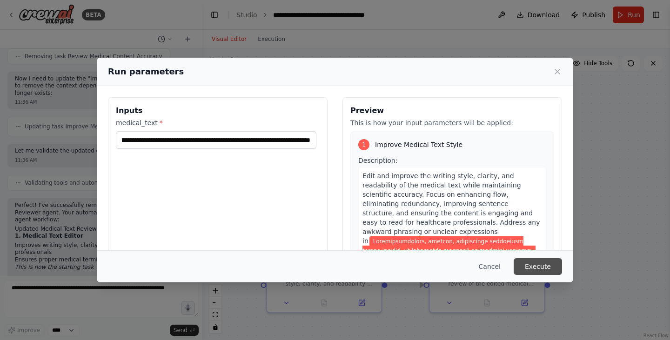
scroll to position [0, 0]
click at [539, 267] on button "Execute" at bounding box center [537, 266] width 48 height 17
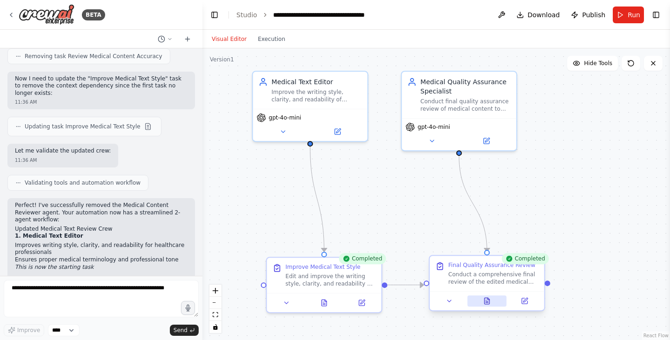
click at [489, 303] on icon at bounding box center [486, 301] width 5 height 6
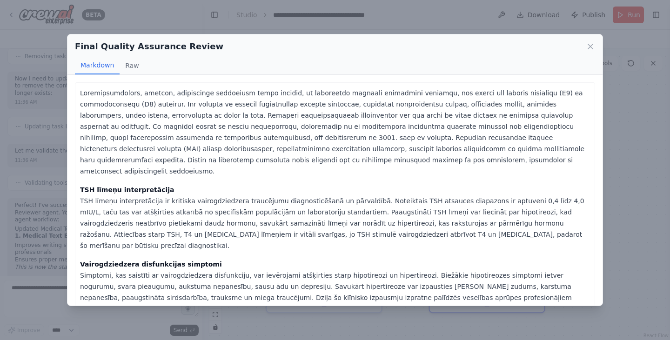
click at [589, 45] on icon at bounding box center [590, 46] width 5 height 5
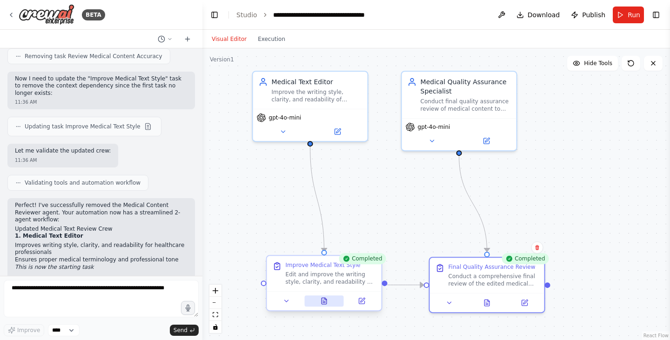
click at [324, 302] on icon at bounding box center [323, 301] width 5 height 6
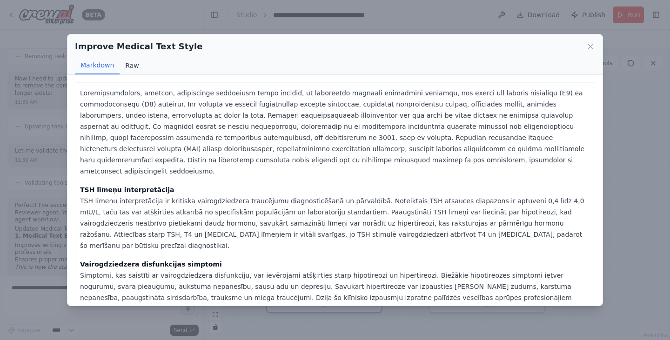
click at [132, 64] on button "Raw" at bounding box center [132, 66] width 25 height 18
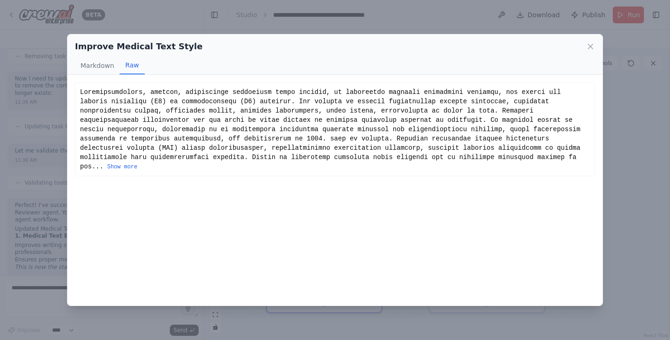
click at [137, 163] on button "Show more" at bounding box center [122, 166] width 30 height 7
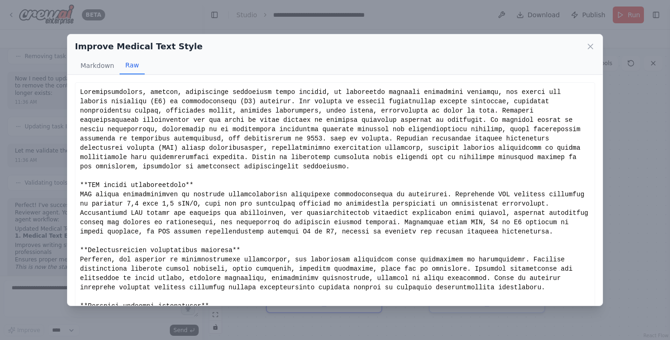
click at [592, 46] on icon at bounding box center [589, 46] width 9 height 9
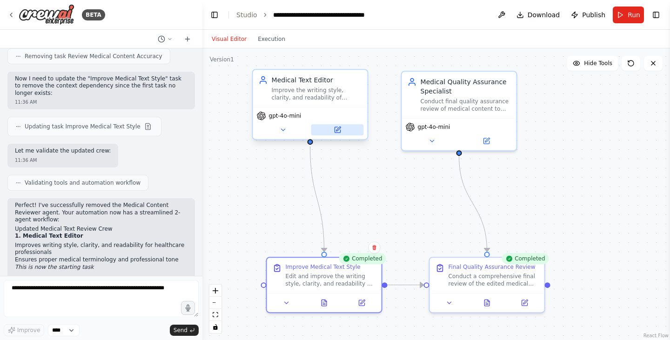
click at [338, 129] on icon at bounding box center [338, 128] width 4 height 4
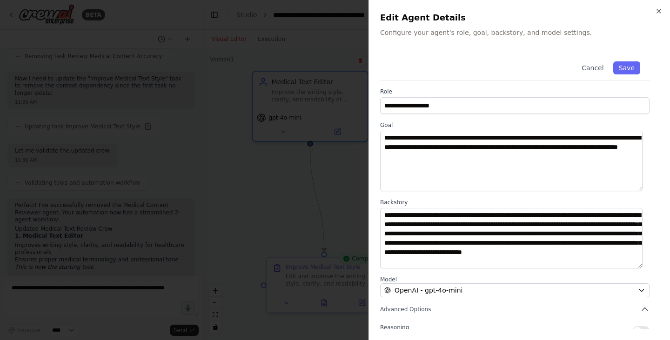
scroll to position [81, 0]
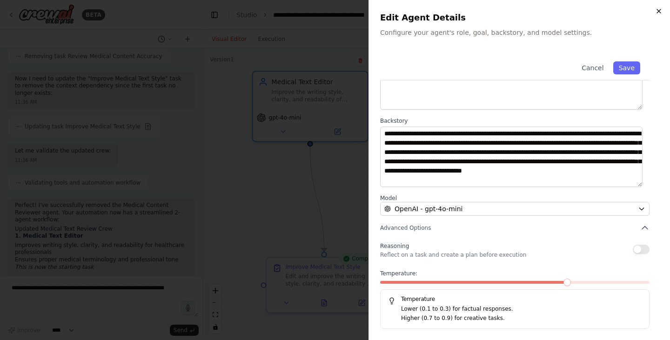
click at [661, 11] on icon "button" at bounding box center [658, 10] width 7 height 7
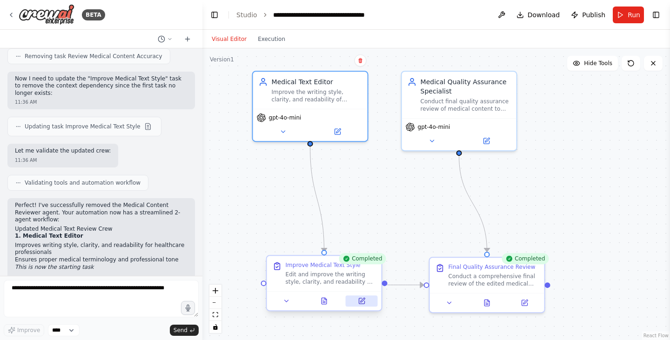
click at [358, 302] on icon at bounding box center [361, 300] width 7 height 7
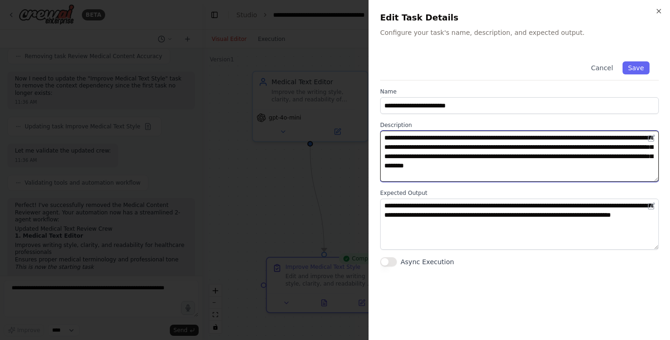
drag, startPoint x: 384, startPoint y: 138, endPoint x: 642, endPoint y: 168, distance: 259.4
click at [642, 168] on textarea "**********" at bounding box center [519, 156] width 279 height 51
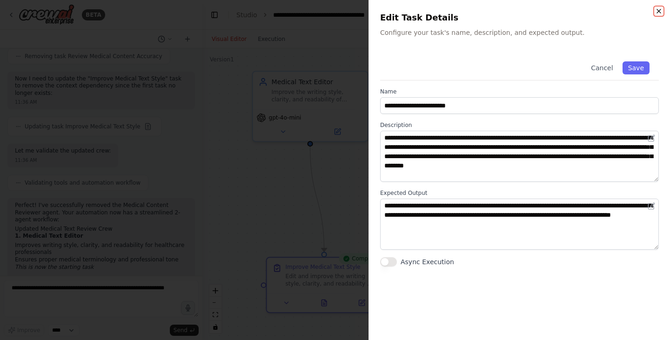
click at [659, 11] on icon "button" at bounding box center [659, 11] width 4 height 4
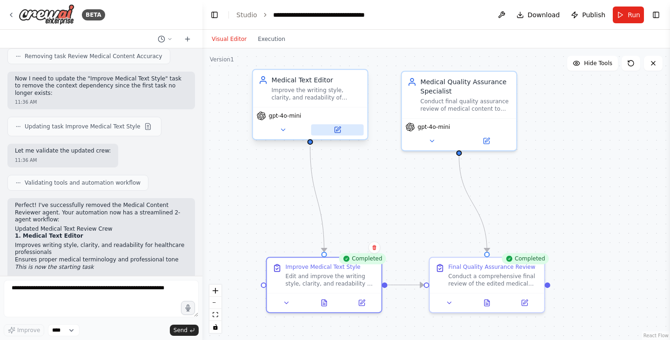
click at [334, 129] on icon at bounding box center [337, 130] width 6 height 6
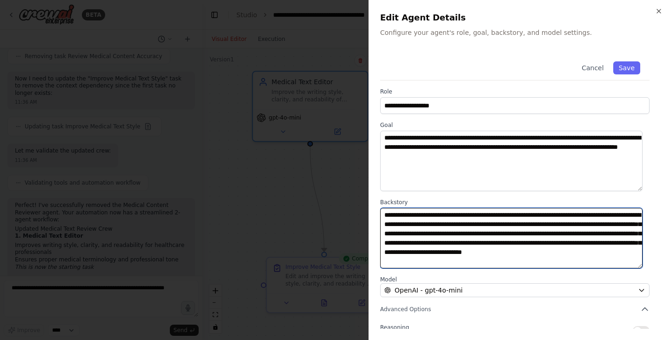
drag, startPoint x: 384, startPoint y: 213, endPoint x: 586, endPoint y: 265, distance: 208.3
click at [586, 265] on textarea "**********" at bounding box center [511, 238] width 262 height 60
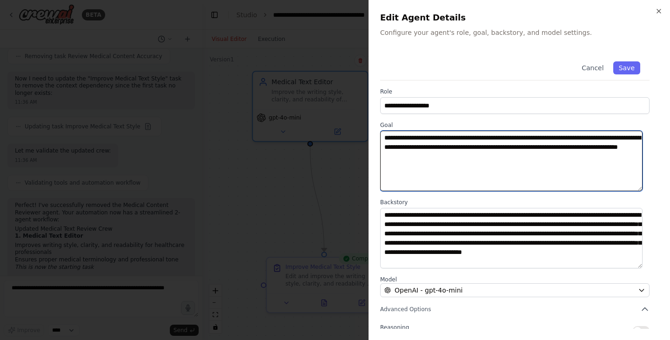
click at [452, 148] on textarea "**********" at bounding box center [511, 161] width 262 height 60
drag, startPoint x: 503, startPoint y: 157, endPoint x: 418, endPoint y: 146, distance: 85.3
click at [418, 146] on textarea "**********" at bounding box center [511, 161] width 262 height 60
click at [445, 155] on textarea "**********" at bounding box center [511, 161] width 262 height 60
click at [443, 149] on textarea "**********" at bounding box center [511, 161] width 262 height 60
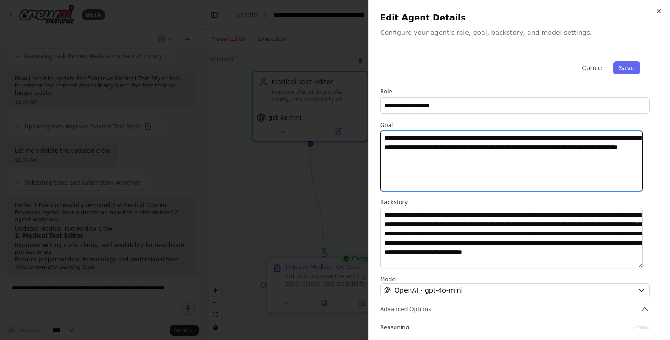
drag, startPoint x: 433, startPoint y: 155, endPoint x: 378, endPoint y: 135, distance: 58.4
click at [378, 135] on div "**********" at bounding box center [518, 170] width 301 height 340
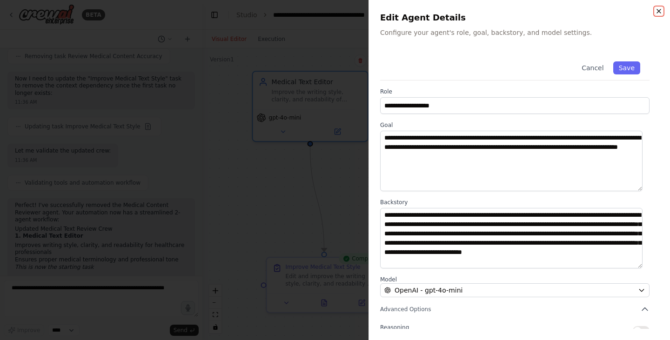
click at [658, 10] on icon "button" at bounding box center [659, 11] width 4 height 4
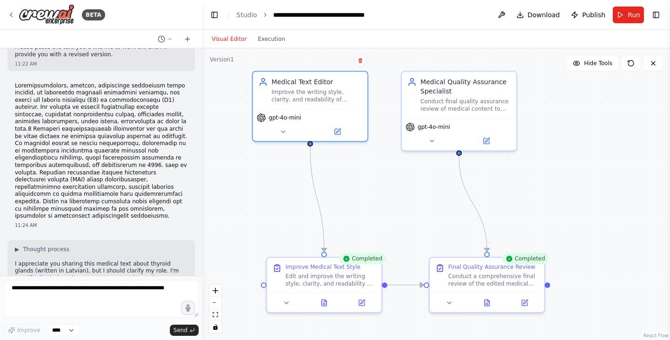
scroll to position [0, 0]
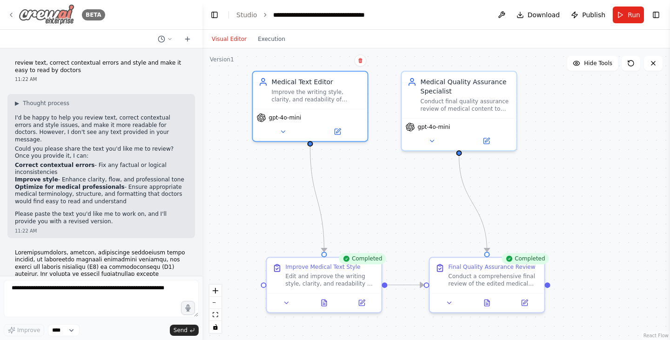
click at [12, 12] on icon at bounding box center [10, 14] width 7 height 7
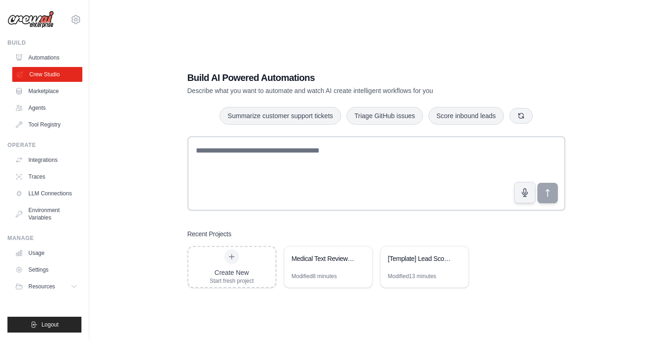
click at [49, 73] on link "Crew Studio" at bounding box center [47, 74] width 70 height 15
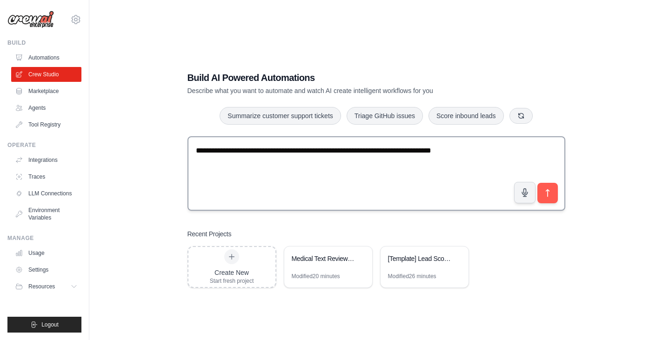
drag, startPoint x: 195, startPoint y: 150, endPoint x: 227, endPoint y: 151, distance: 32.1
click at [227, 151] on textarea "**********" at bounding box center [376, 173] width 378 height 74
type textarea "**********"
click at [552, 197] on button "submit" at bounding box center [546, 192] width 21 height 21
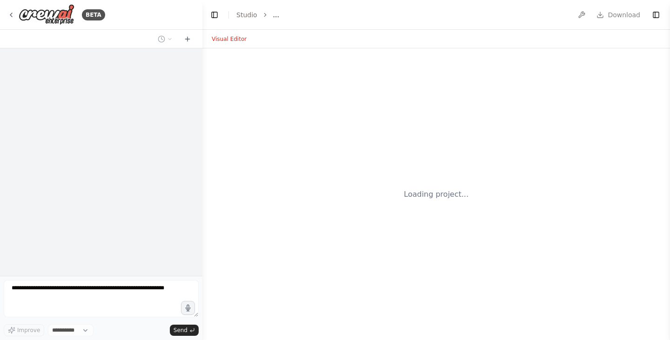
select select "****"
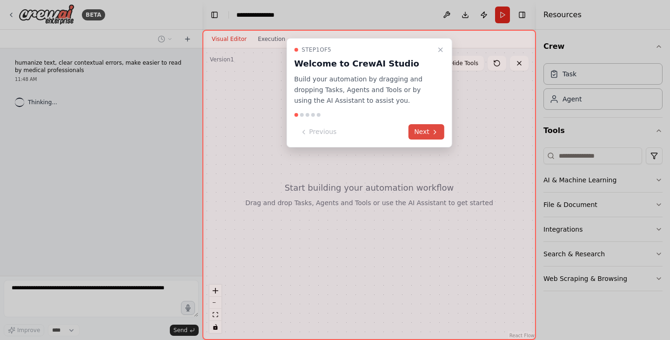
click at [427, 133] on button "Next" at bounding box center [426, 131] width 36 height 15
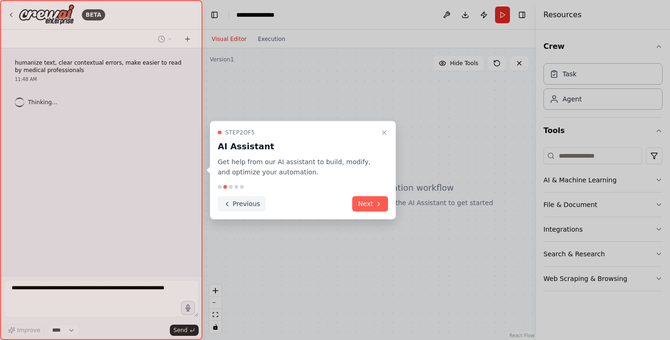
click at [374, 205] on button "Next" at bounding box center [370, 203] width 36 height 15
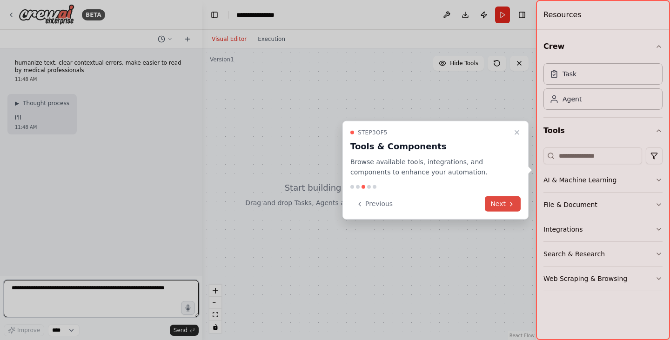
click at [497, 202] on button "Next" at bounding box center [503, 203] width 36 height 15
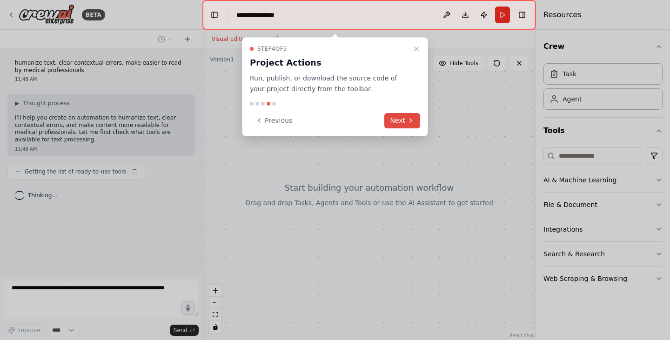
click at [400, 122] on button "Next" at bounding box center [402, 120] width 36 height 15
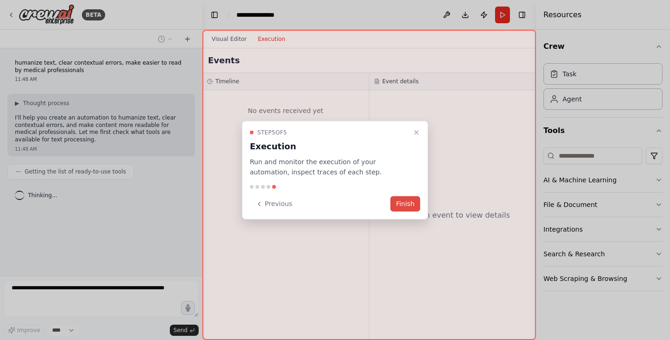
click at [403, 206] on button "Finish" at bounding box center [405, 203] width 30 height 15
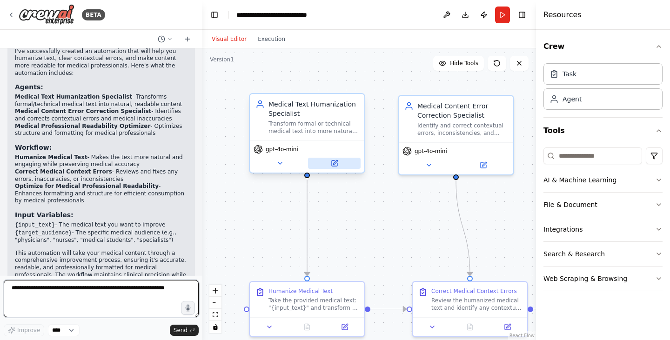
scroll to position [641, 0]
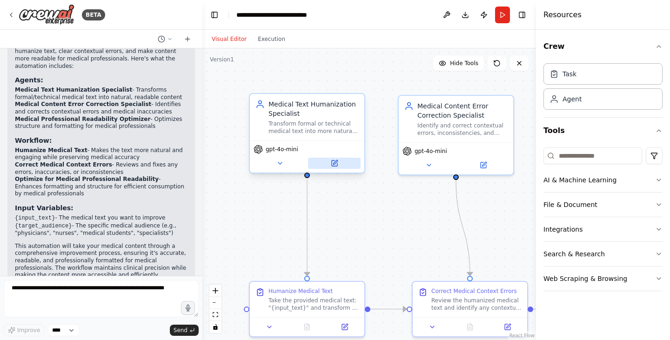
click at [335, 164] on icon at bounding box center [335, 163] width 6 height 6
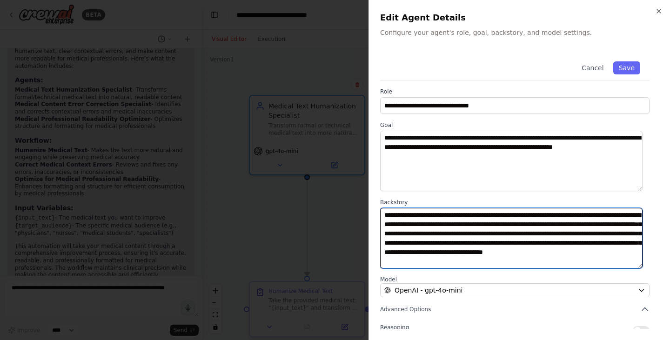
drag, startPoint x: 383, startPoint y: 213, endPoint x: 574, endPoint y: 259, distance: 196.5
click at [574, 259] on textarea "**********" at bounding box center [511, 238] width 262 height 60
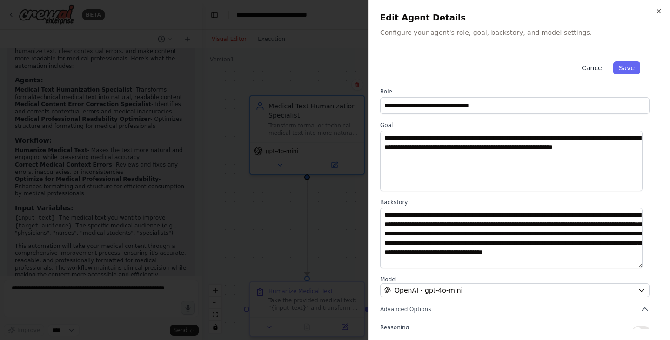
click at [585, 66] on button "Cancel" at bounding box center [592, 67] width 33 height 13
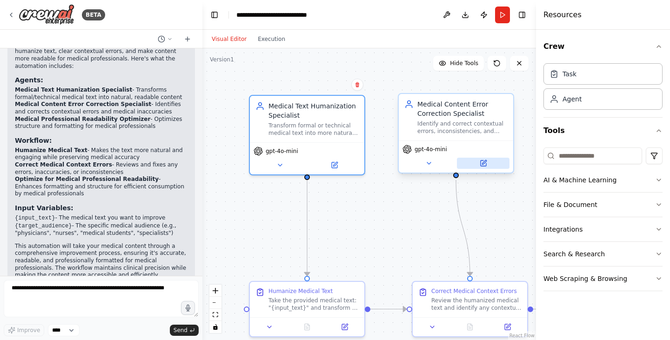
click at [483, 164] on icon at bounding box center [483, 163] width 6 height 6
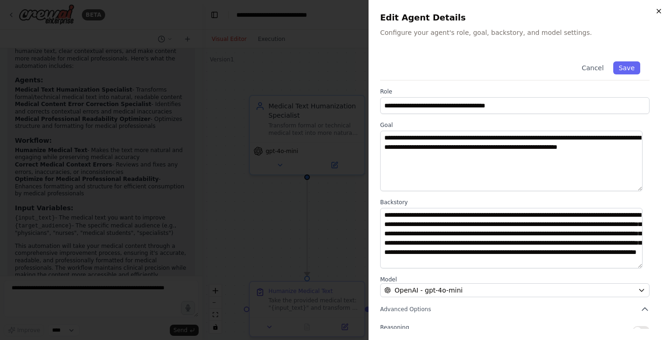
click at [662, 10] on icon "button" at bounding box center [658, 10] width 7 height 7
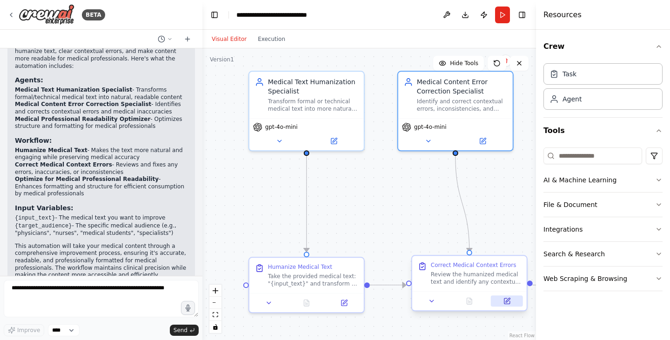
click at [508, 299] on icon at bounding box center [506, 300] width 7 height 7
click at [511, 302] on icon at bounding box center [512, 300] width 4 height 4
